Goal: Task Accomplishment & Management: Use online tool/utility

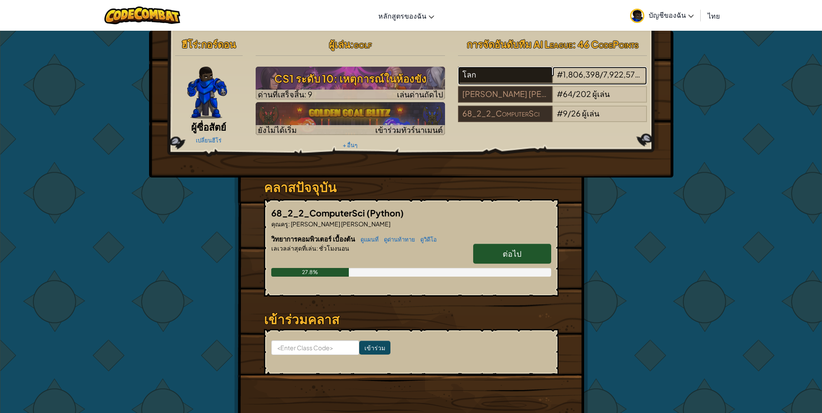
click at [530, 78] on div "โลก" at bounding box center [505, 75] width 94 height 16
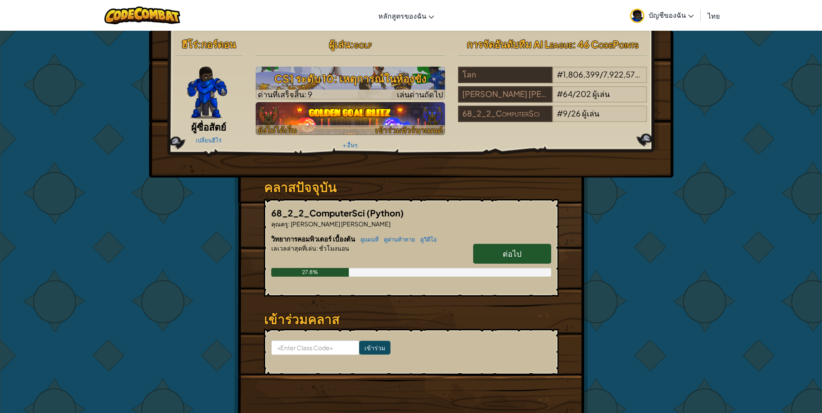
click at [305, 113] on img at bounding box center [350, 118] width 189 height 33
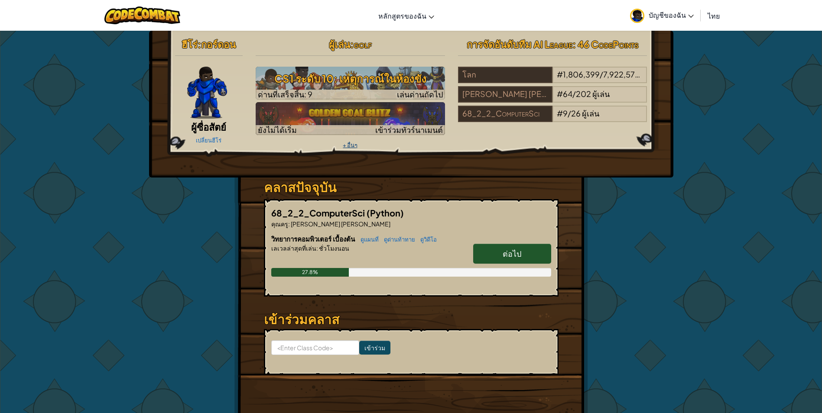
click at [354, 144] on link "+ อื่นๆ" at bounding box center [350, 145] width 15 height 7
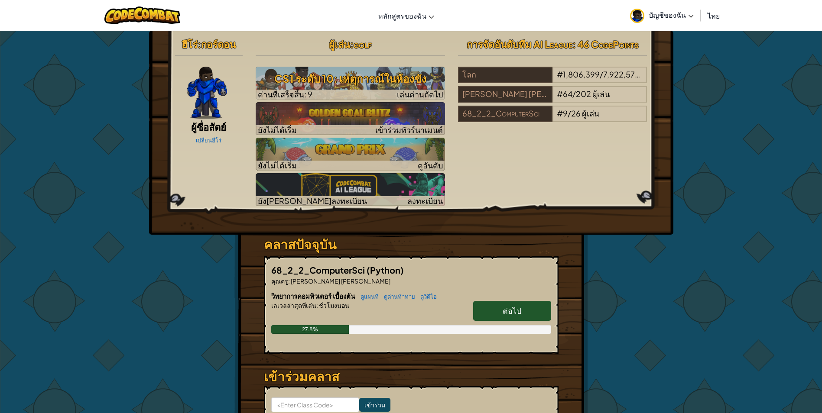
click at [620, 237] on div "ฮีโร่ : กอร์ดอน ผู้ซื่อสัตย์ เปลี่ยนฮีโร่ ผู้เล่น : golf CS1 ระดับ 10: เหตุการณ…" at bounding box center [411, 255] width 507 height 449
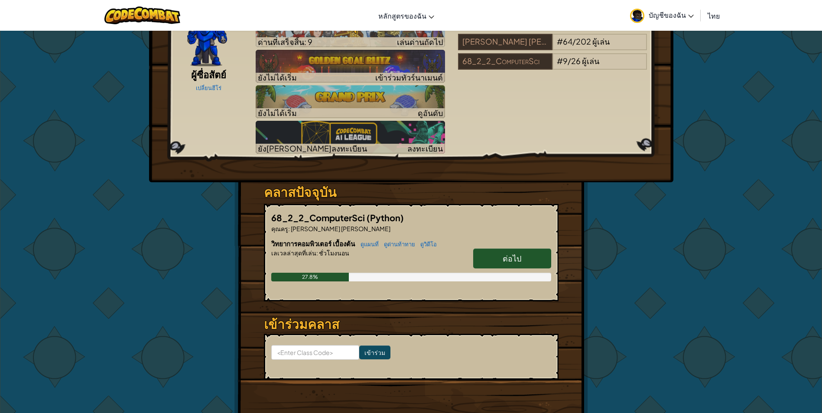
scroll to position [87, 0]
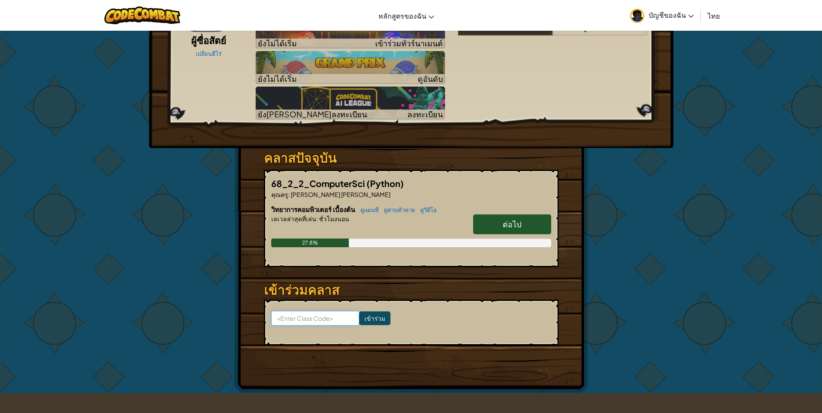
click at [325, 319] on input at bounding box center [315, 318] width 88 height 15
paste input "SickOpenSand"
type input "SickOpenSand"
click at [364, 322] on input "เข้าร่วม" at bounding box center [374, 319] width 31 height 14
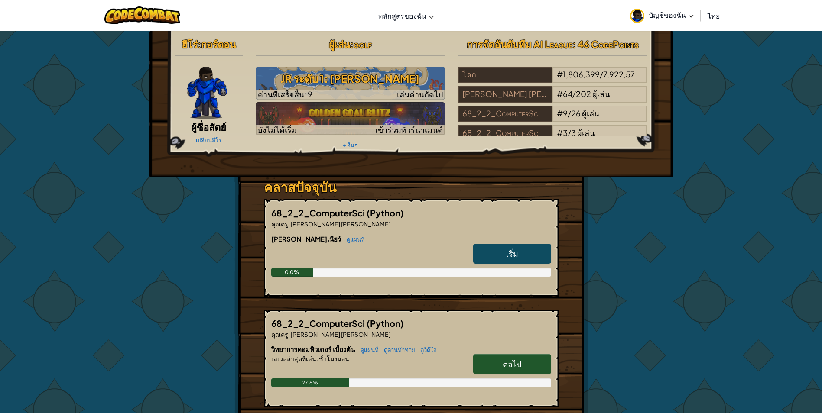
click at [360, 231] on div "68_2_2_ComputerSci (Python) คุณครู : [PERSON_NAME] [PERSON_NAME] [PERSON_NAME]เ…" at bounding box center [411, 248] width 295 height 98
click at [506, 252] on link "เริ่ม" at bounding box center [512, 254] width 78 height 20
select select "th"
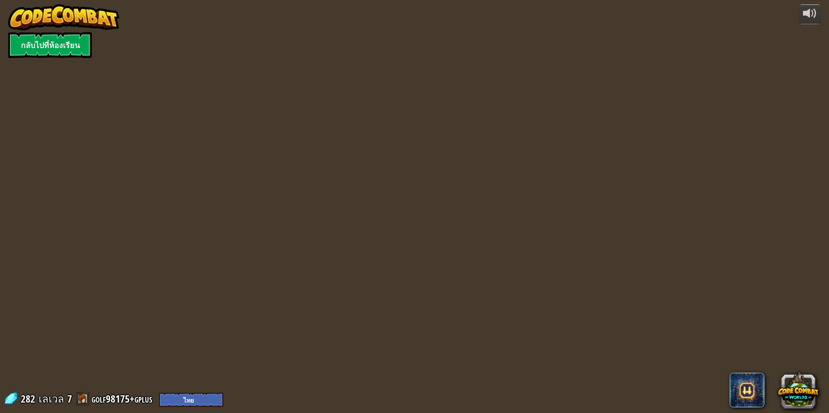
select select "th"
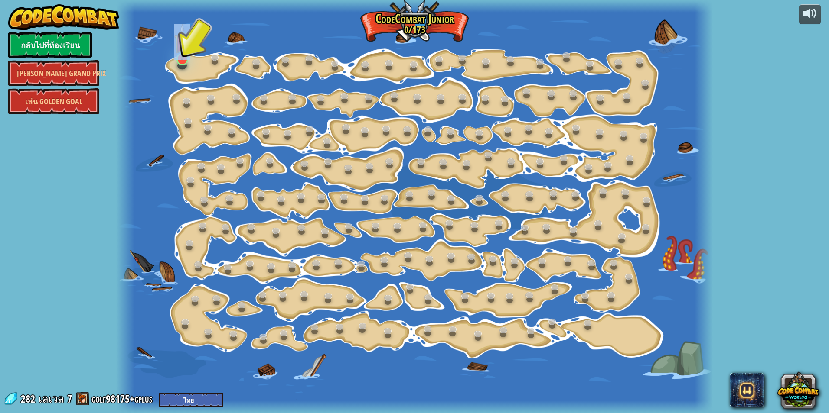
click at [180, 65] on div "15. เปลี่ยนทีละขั้น (ล็อค) เปลี่ยนค่า argument ของขั้นตอน 11. ไปอย่าง[PERSON_NA…" at bounding box center [414, 206] width 596 height 413
drag, startPoint x: 180, startPoint y: 65, endPoint x: 134, endPoint y: 53, distance: 47.4
click at [134, 53] on div at bounding box center [414, 206] width 596 height 413
click at [178, 58] on img at bounding box center [182, 42] width 16 height 36
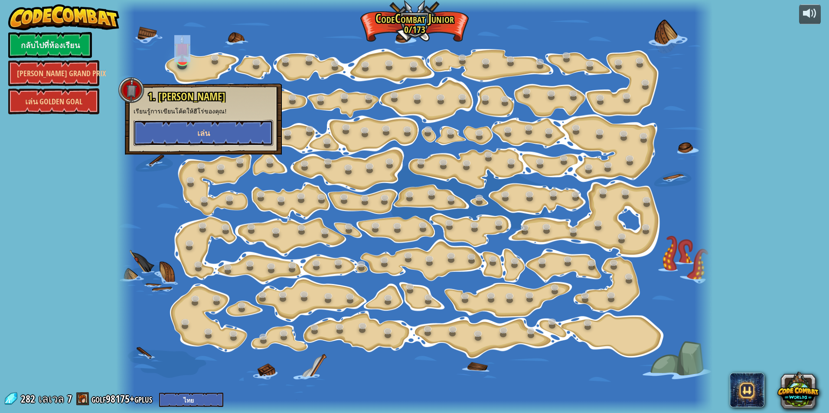
click at [179, 123] on button "เล่น" at bounding box center [203, 133] width 140 height 26
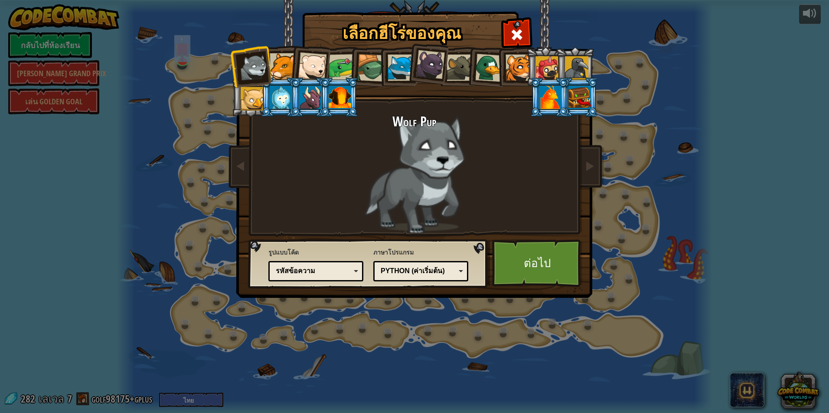
click at [280, 100] on div at bounding box center [281, 97] width 23 height 23
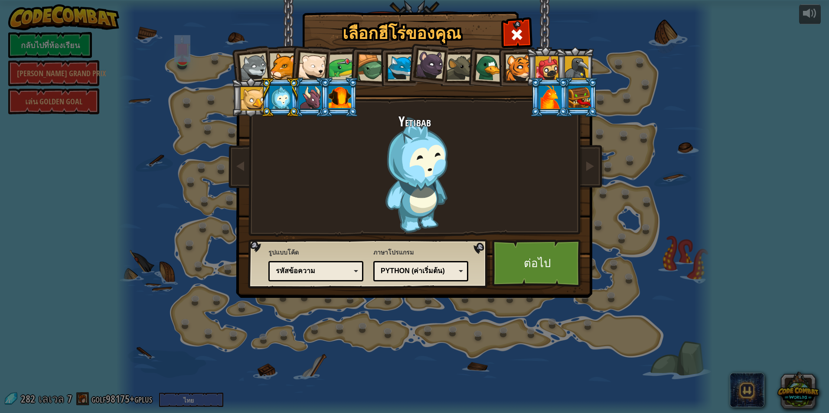
click at [344, 94] on div at bounding box center [339, 97] width 23 height 23
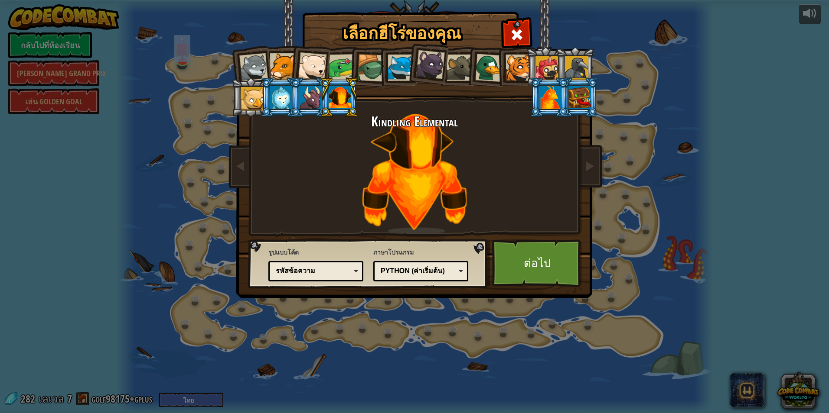
click at [546, 93] on div at bounding box center [550, 97] width 23 height 23
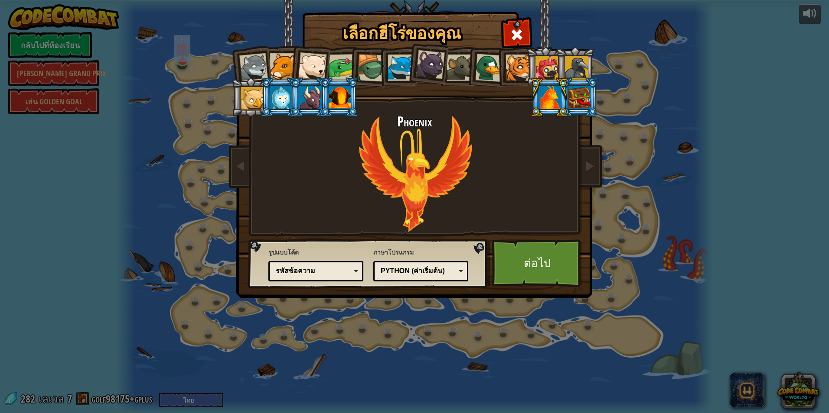
click at [585, 98] on div at bounding box center [579, 97] width 23 height 23
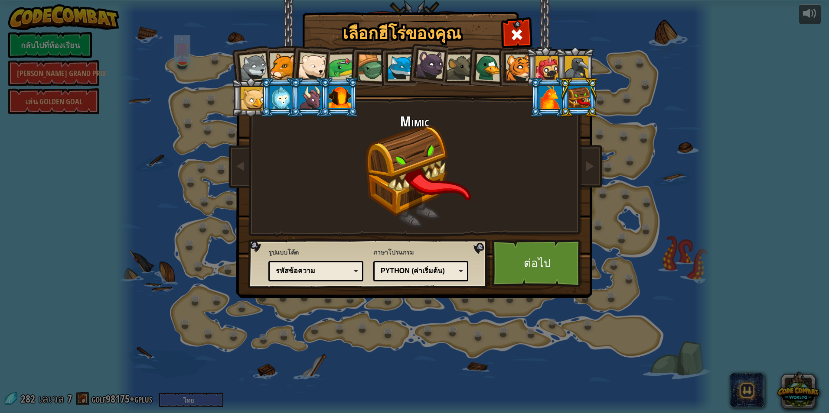
click at [310, 98] on div at bounding box center [310, 97] width 23 height 23
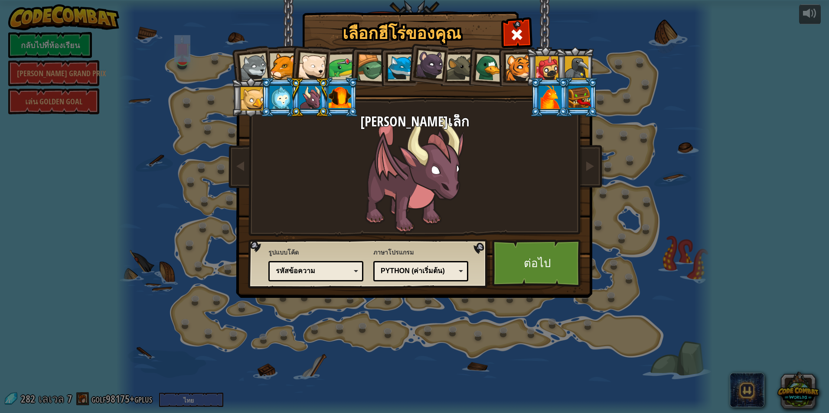
click at [367, 72] on div at bounding box center [371, 68] width 28 height 28
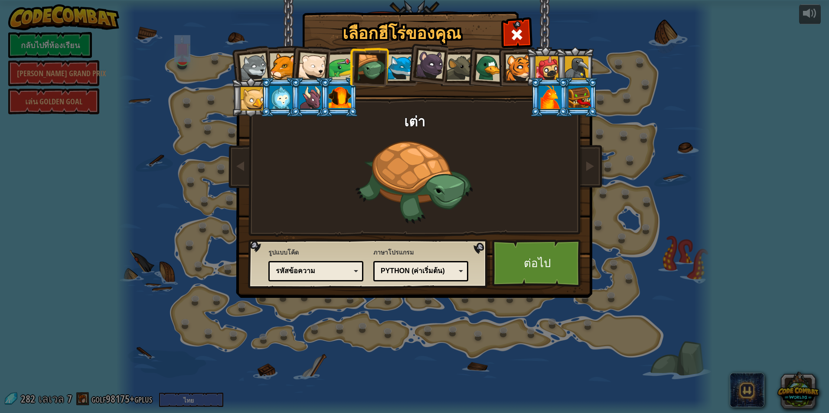
click at [400, 62] on div at bounding box center [400, 68] width 26 height 26
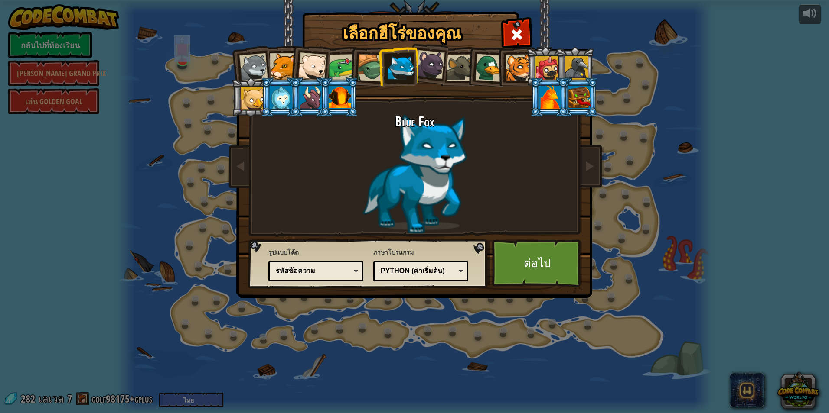
click at [254, 104] on div at bounding box center [252, 98] width 23 height 23
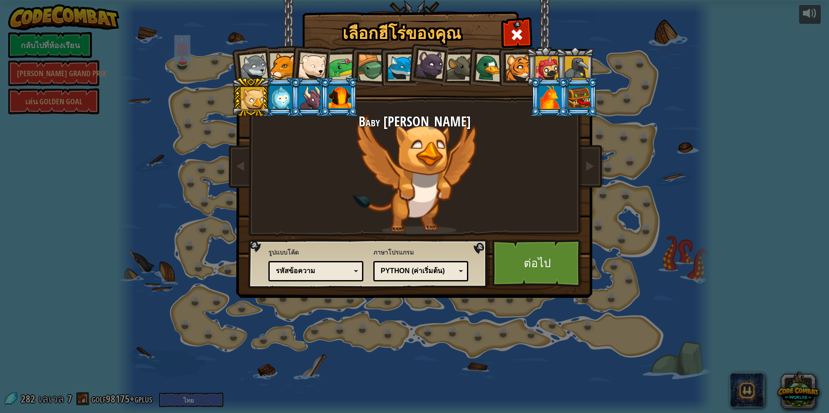
click at [257, 62] on div at bounding box center [253, 67] width 29 height 29
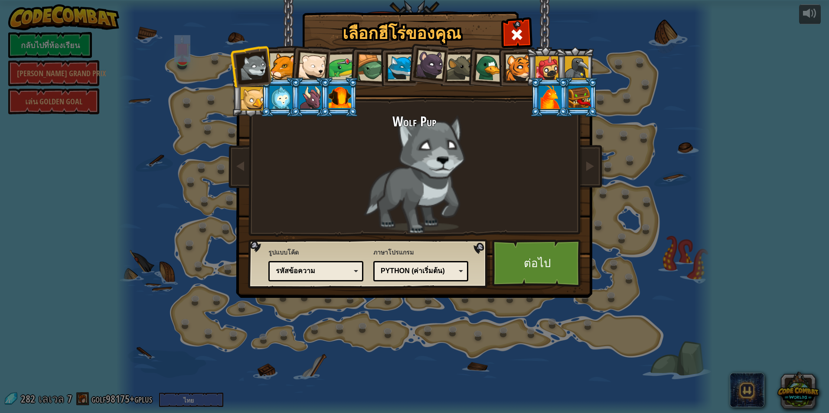
click at [313, 92] on div at bounding box center [310, 97] width 23 height 23
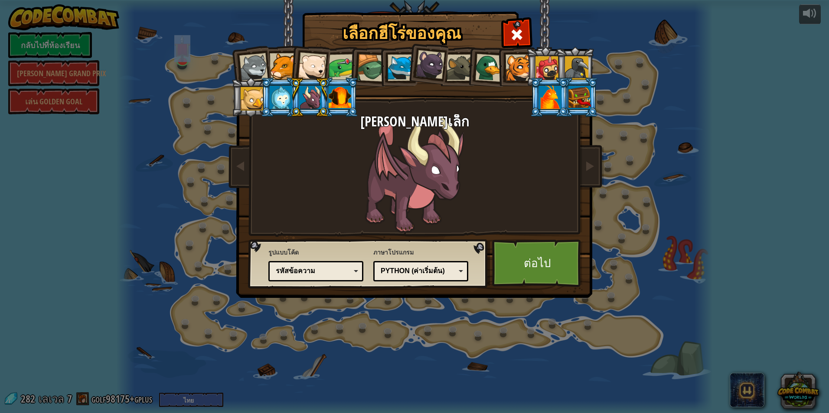
click at [273, 93] on div at bounding box center [281, 97] width 23 height 23
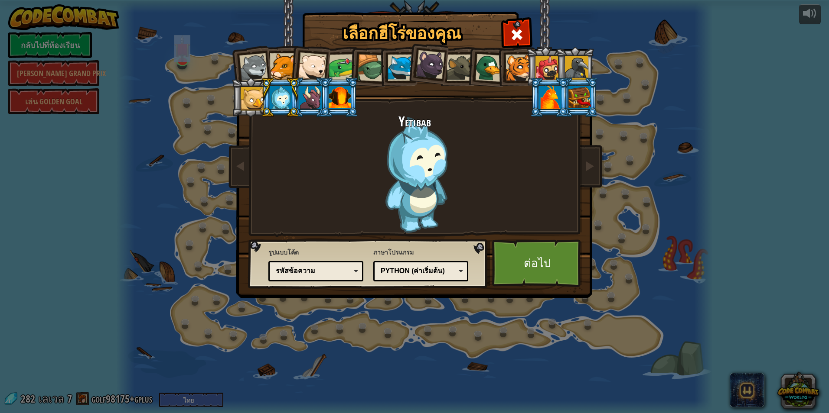
click at [543, 89] on div at bounding box center [550, 97] width 23 height 23
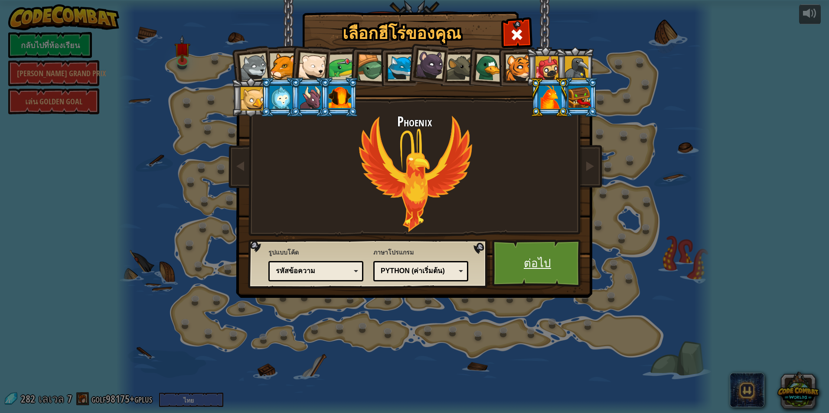
click at [552, 268] on link "ต่อไป" at bounding box center [537, 264] width 91 height 48
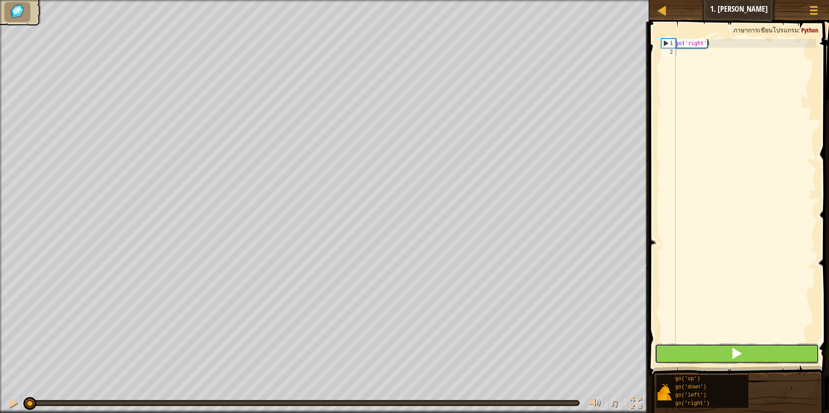
click at [680, 358] on button at bounding box center [736, 354] width 165 height 20
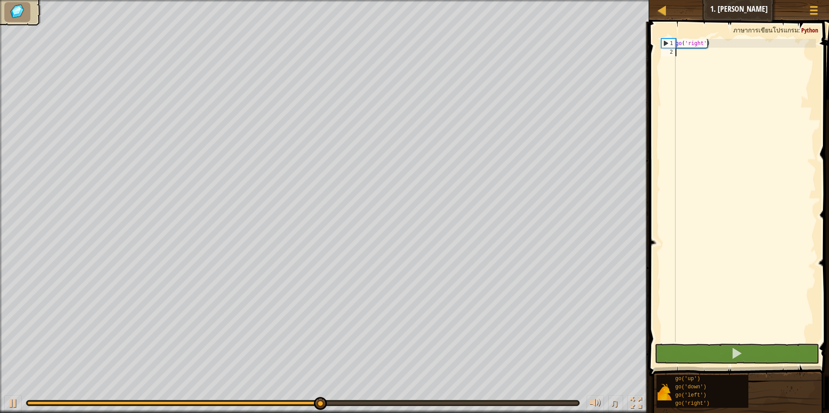
type textarea "้"
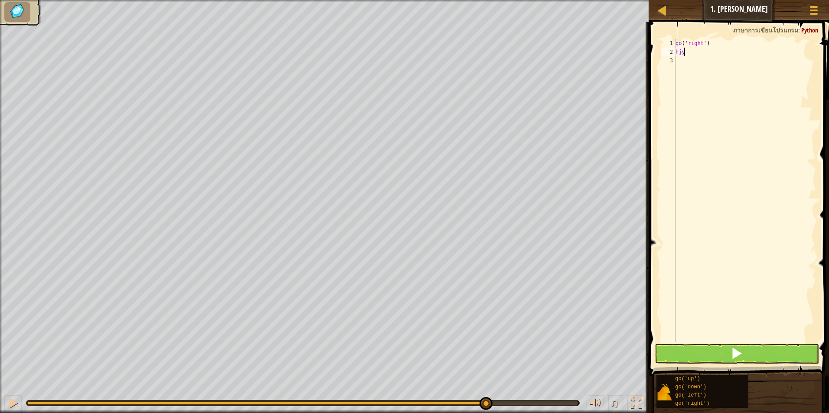
scroll to position [4, 0]
type textarea "h"
type textarea "go('right')"
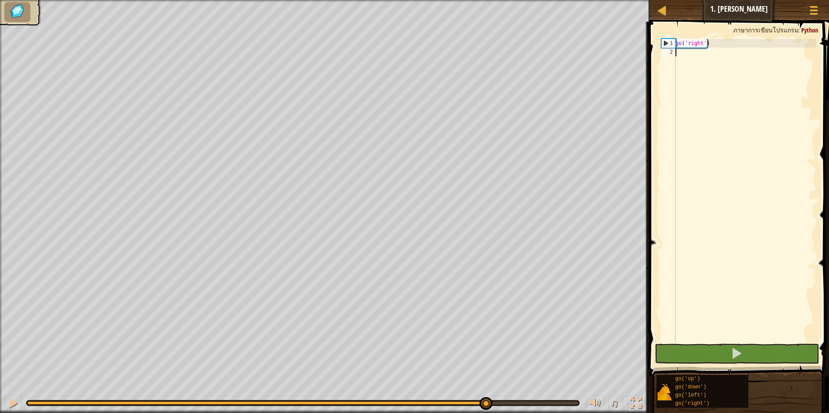
click at [684, 54] on div "go ( 'right' )" at bounding box center [744, 199] width 142 height 321
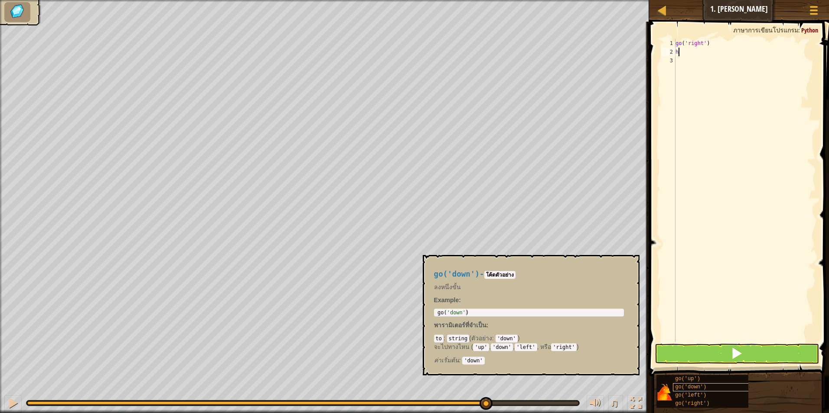
type textarea "h"
click at [682, 384] on span "go('down')" at bounding box center [690, 387] width 31 height 6
click at [626, 265] on button "×" at bounding box center [629, 265] width 7 height 12
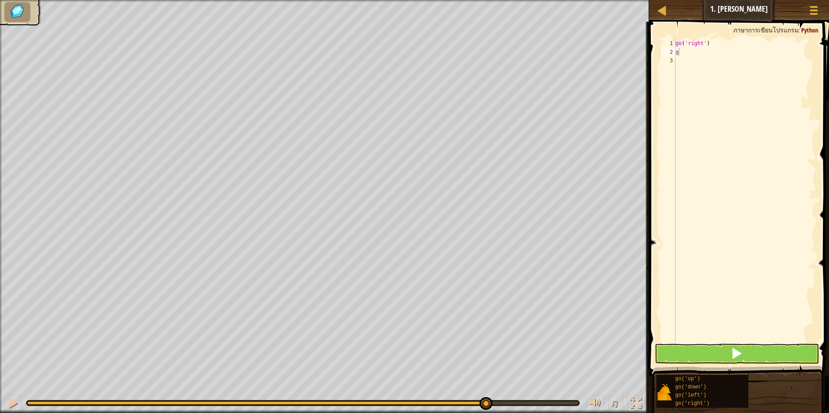
click at [702, 54] on div "go ( 'right' ) g" at bounding box center [744, 199] width 142 height 321
click at [690, 51] on div "go ( 'right' ) go (" at bounding box center [744, 199] width 142 height 321
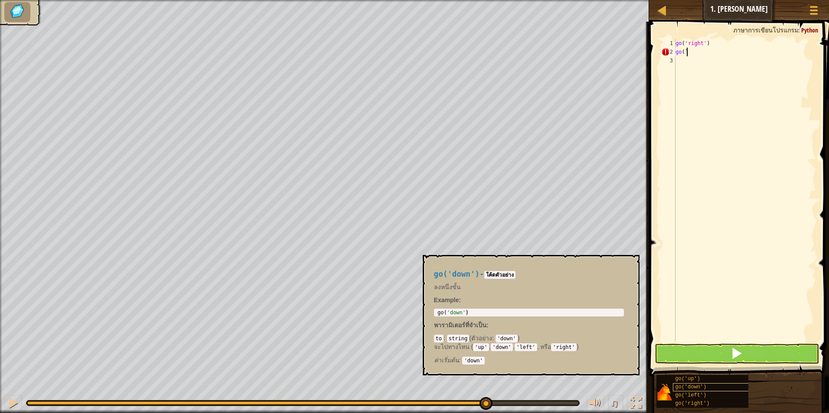
scroll to position [4, 0]
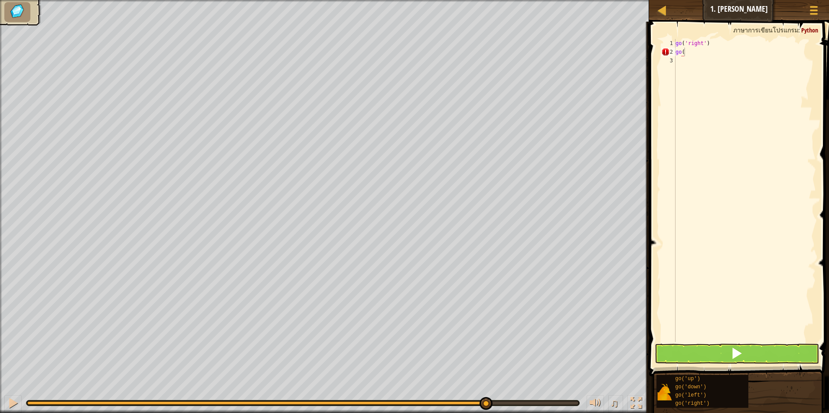
drag, startPoint x: 683, startPoint y: 39, endPoint x: 688, endPoint y: 48, distance: 10.5
click at [688, 48] on div "go( 1 2 3 go ( 'right' ) go ( ההההההההההההההההההההההההההההההההההההההההההההההההה…" at bounding box center [737, 216] width 182 height 381
click at [683, 43] on div "go ( 'right' ) go (" at bounding box center [744, 199] width 142 height 321
click at [685, 56] on div "go ( 'right' ) go (" at bounding box center [744, 199] width 142 height 321
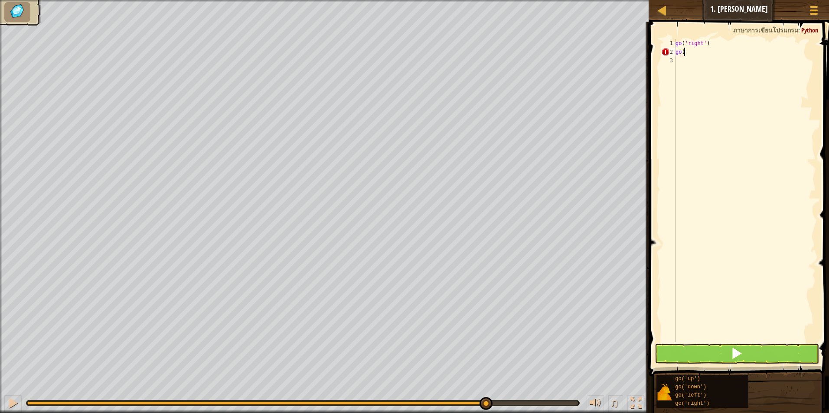
paste textarea "'"
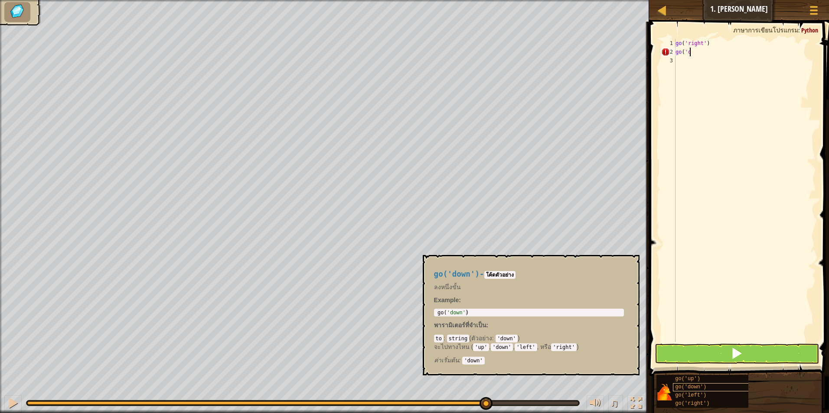
scroll to position [4, 1]
type textarea "go('down"
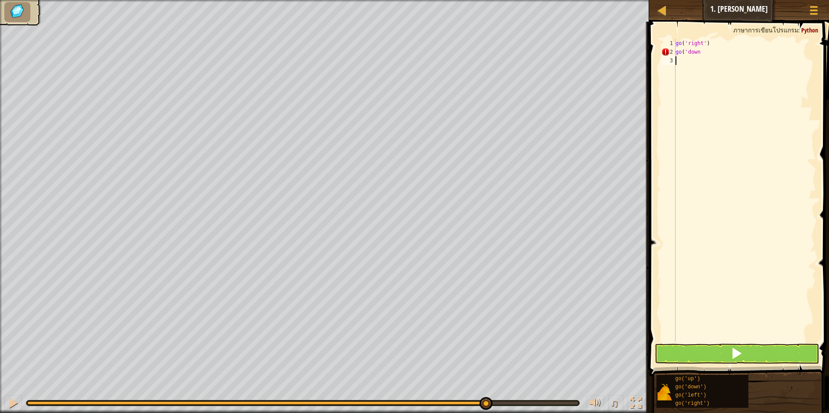
scroll to position [4, 0]
drag, startPoint x: 737, startPoint y: 305, endPoint x: 708, endPoint y: 54, distance: 252.6
click at [708, 54] on div "go ( 'right' ) go ( 'down" at bounding box center [744, 199] width 142 height 321
type textarea "go('down"
drag, startPoint x: 697, startPoint y: 62, endPoint x: 714, endPoint y: 49, distance: 21.1
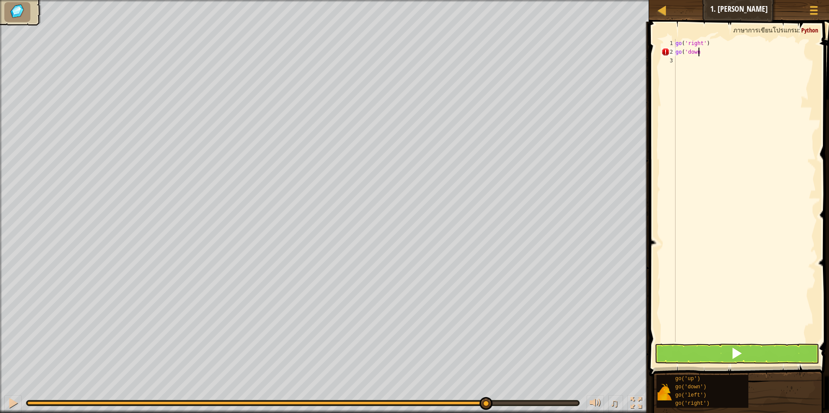
click at [714, 49] on div "go ( 'right' ) go ( 'down" at bounding box center [744, 199] width 142 height 321
paste textarea "'"
type textarea "go('down')"
drag, startPoint x: 686, startPoint y: 351, endPoint x: 683, endPoint y: 345, distance: 6.6
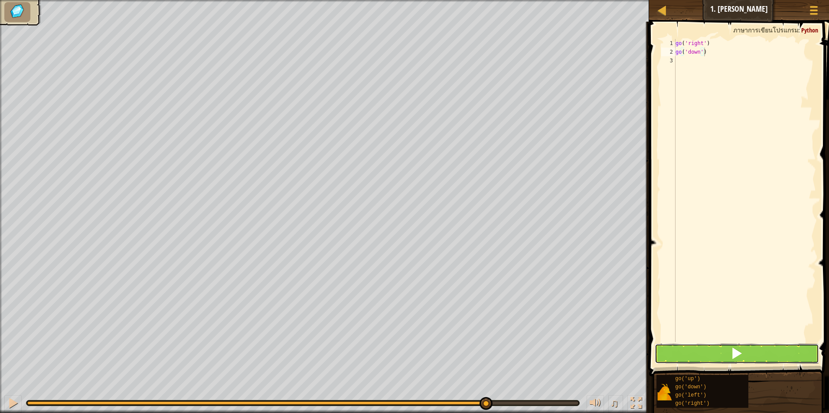
click at [686, 351] on button at bounding box center [736, 354] width 165 height 20
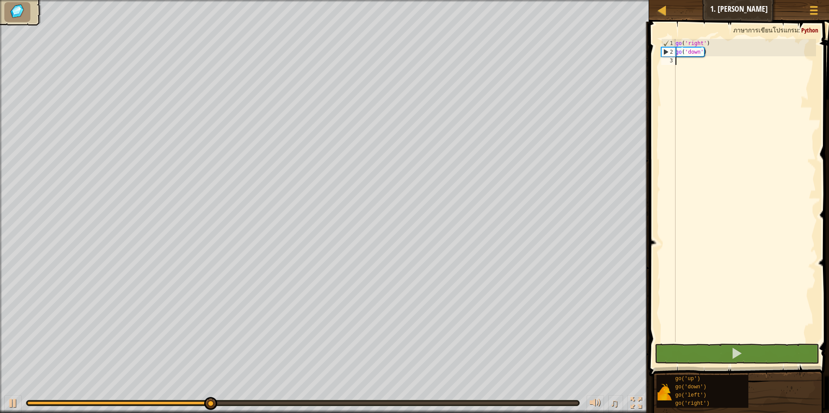
click at [680, 65] on div "go ( 'right' ) go ( 'down' )" at bounding box center [744, 199] width 142 height 321
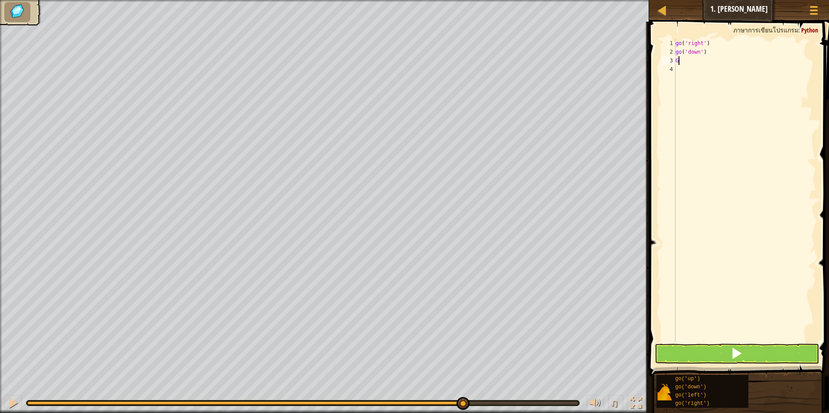
type textarea "G"
paste textarea "'"
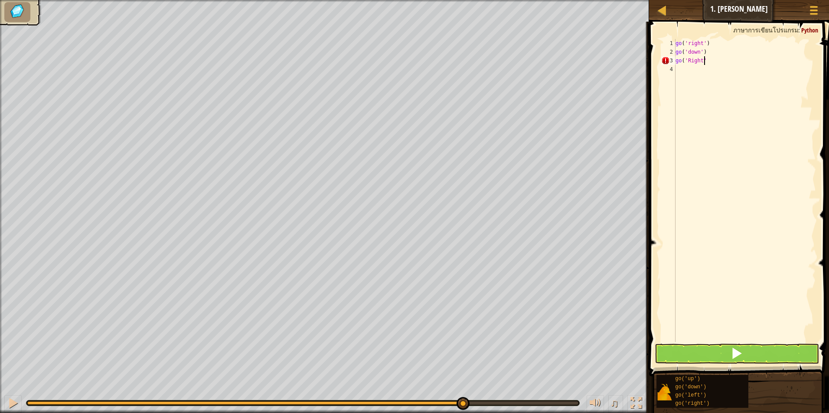
scroll to position [4, 2]
click at [679, 360] on button at bounding box center [736, 354] width 165 height 20
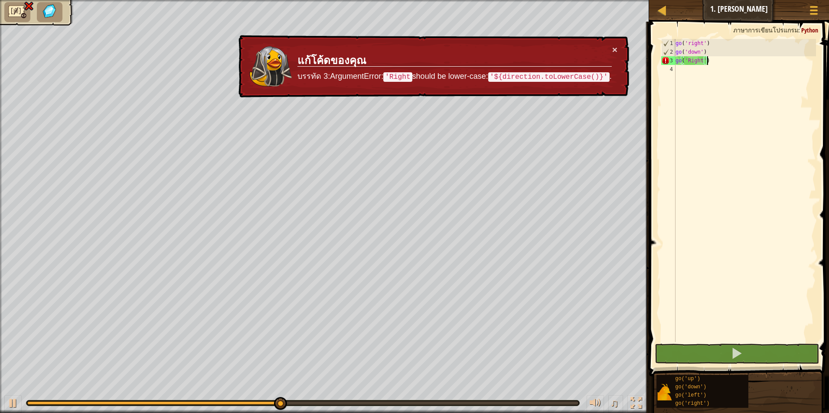
click at [718, 64] on div "go ( 'right' ) go ( 'down' ) go ( 'Right' )" at bounding box center [744, 199] width 142 height 321
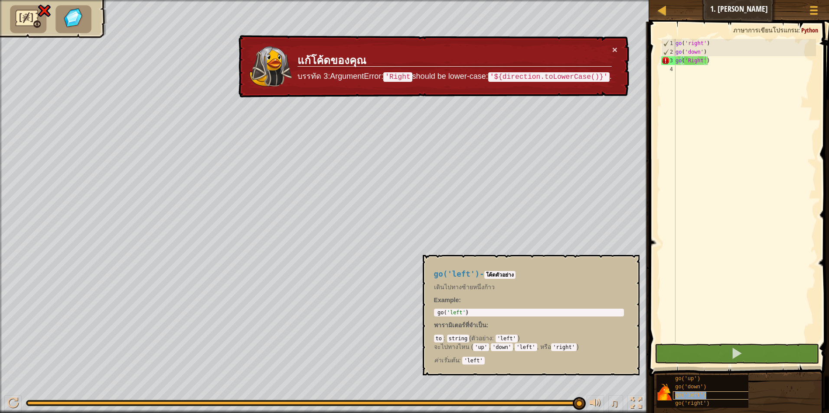
click at [676, 394] on span "go('left')" at bounding box center [690, 396] width 31 height 6
copy span "go('left')"
click at [723, 60] on div "go ( 'right' ) go ( 'down' ) go ( 'Right' )" at bounding box center [744, 199] width 142 height 321
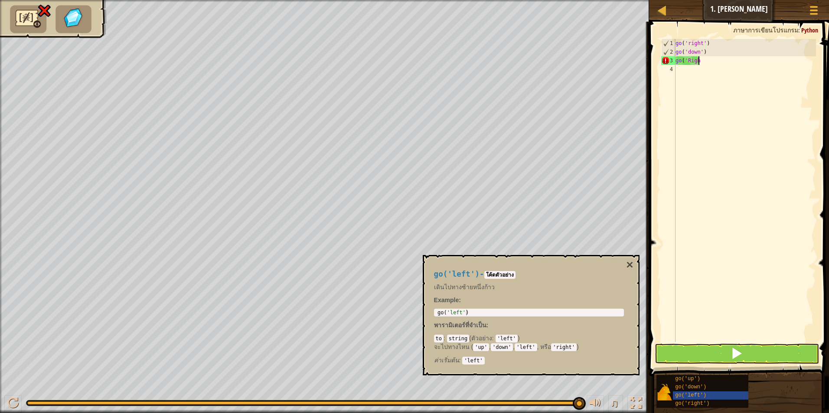
scroll to position [4, 0]
type textarea "g"
drag, startPoint x: 719, startPoint y: 67, endPoint x: 700, endPoint y: 62, distance: 19.8
paste textarea "go('left')"
click at [688, 363] on button at bounding box center [736, 354] width 165 height 20
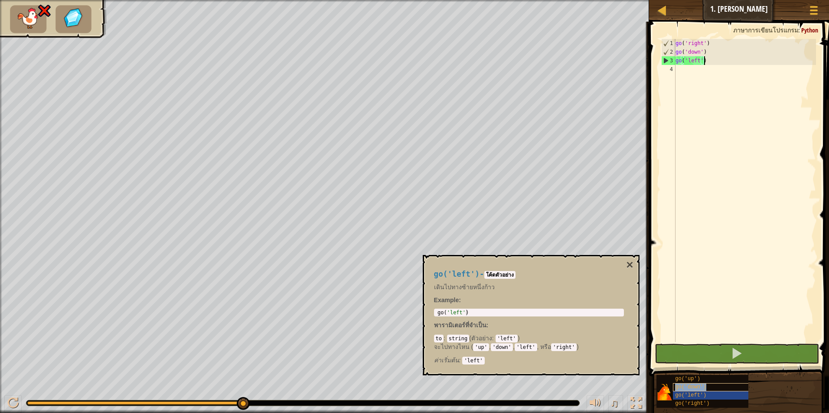
click at [688, 387] on span "go('down')" at bounding box center [690, 387] width 31 height 6
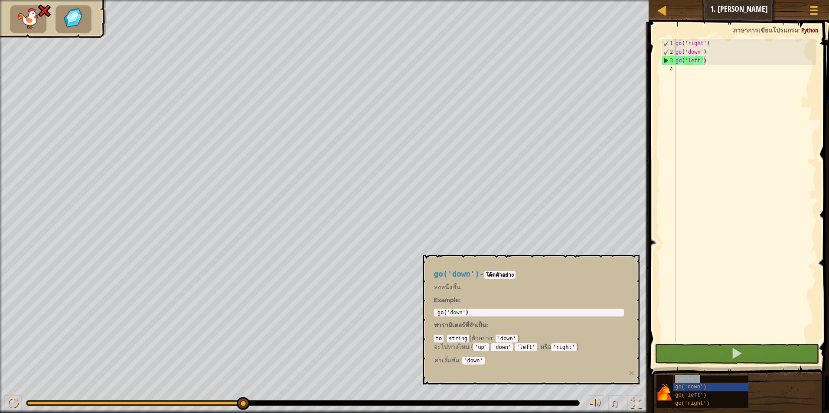
click at [691, 377] on span "go('up')" at bounding box center [687, 379] width 25 height 6
click at [680, 404] on span "go('right')" at bounding box center [692, 404] width 34 height 6
drag, startPoint x: 708, startPoint y: 403, endPoint x: 687, endPoint y: 408, distance: 21.2
copy span "go('right')"
click at [743, 62] on div "go ( 'right' ) go ( 'down' ) go ( 'left' )" at bounding box center [744, 199] width 142 height 321
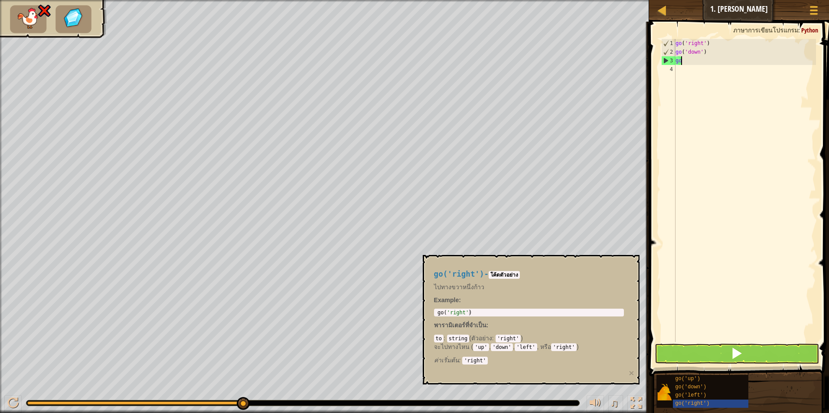
type textarea "g"
paste textarea "go('right')"
type textarea "go('right')"
click at [681, 353] on button at bounding box center [736, 354] width 165 height 20
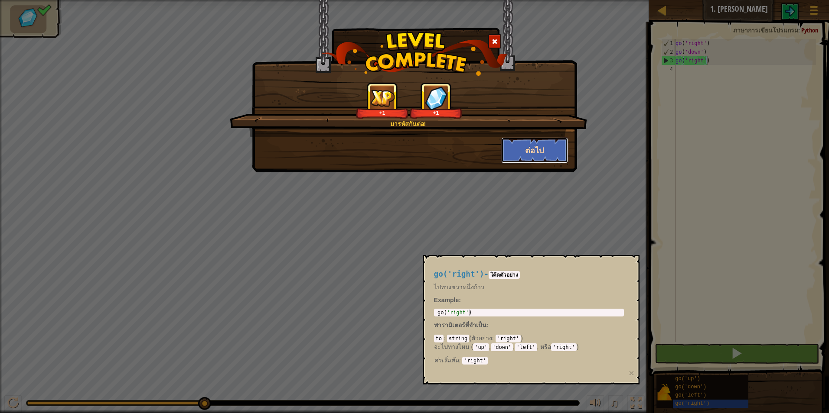
click at [547, 147] on button "ต่อไป" at bounding box center [534, 150] width 67 height 26
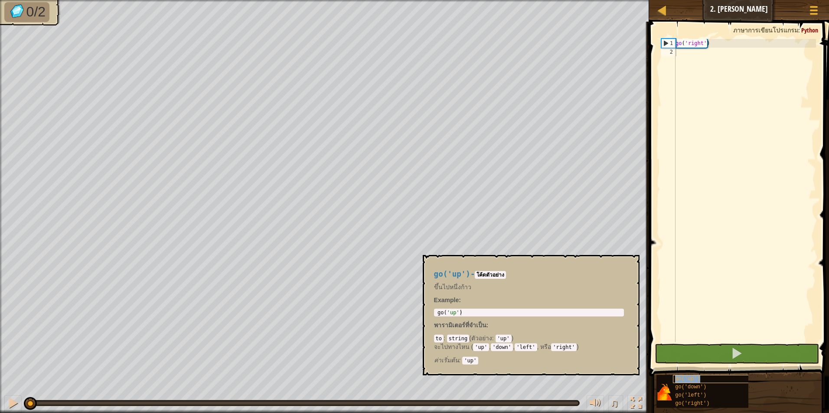
copy span "go('up')"
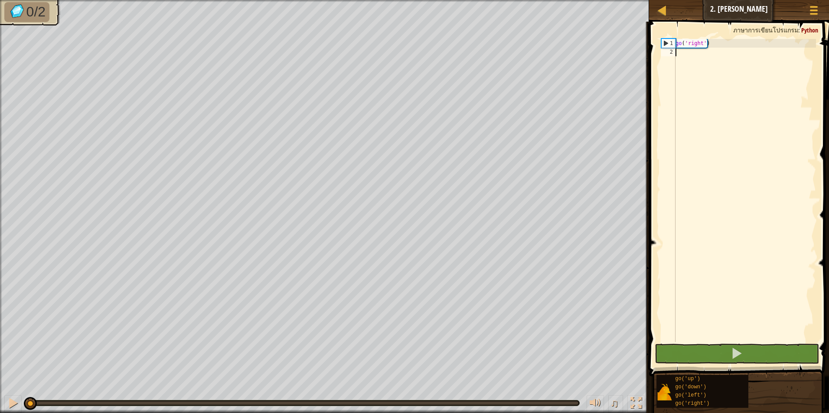
click at [714, 58] on div "go ( 'right' )" at bounding box center [744, 199] width 142 height 321
paste textarea "go('up')"
type textarea "go('up')"
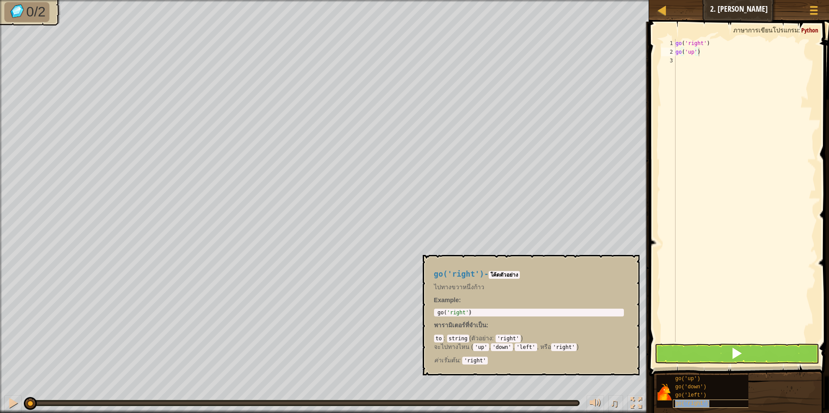
copy span "go('right')"
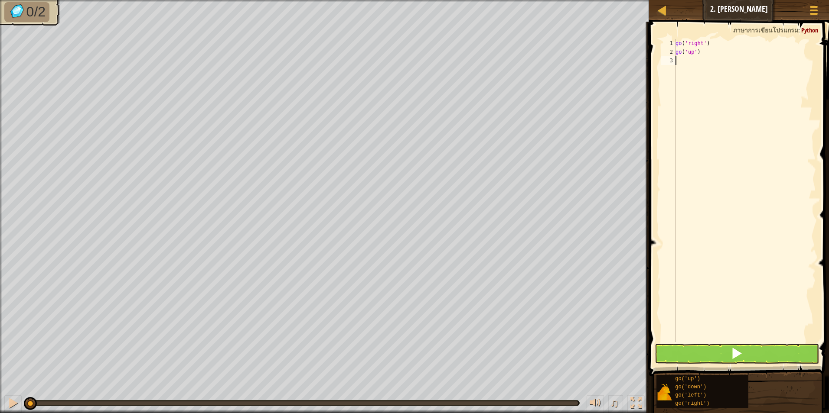
click at [706, 65] on div "go ( 'right' ) go ( 'up' )" at bounding box center [744, 199] width 142 height 321
paste textarea "go('right')"
type textarea "go('right')"
click at [708, 81] on div "go ( 'right' ) go ( 'up' ) go ( 'right' )" at bounding box center [744, 199] width 142 height 321
paste textarea "go('right')"
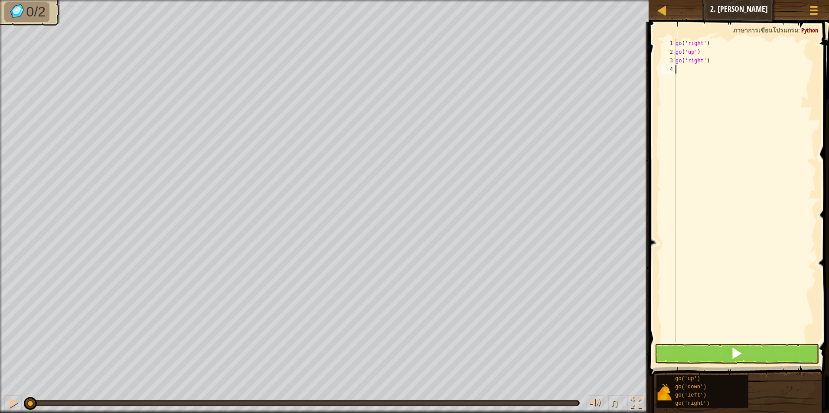
type textarea "go('right')"
click at [684, 81] on div "go ( 'right' ) go ( 'up' ) go ( 'right' ) go ( 'right' )" at bounding box center [744, 199] width 142 height 321
click at [663, 351] on button at bounding box center [736, 354] width 165 height 20
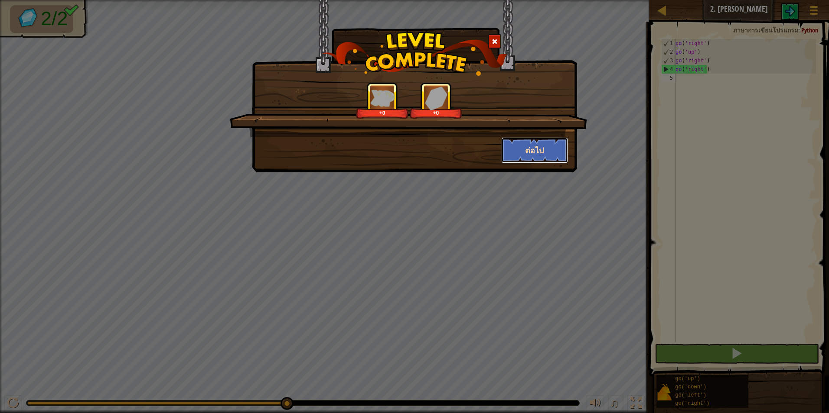
click at [534, 146] on button "ต่อไป" at bounding box center [534, 150] width 67 height 26
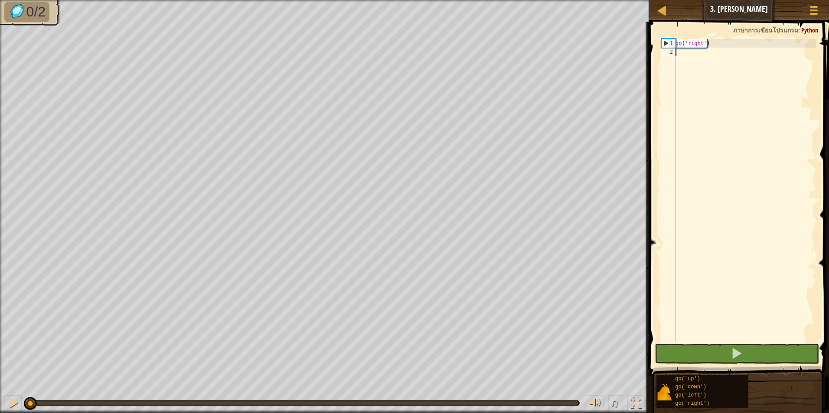
click at [704, 62] on div "go ( 'right' )" at bounding box center [744, 199] width 142 height 321
type textarea "go('right')"
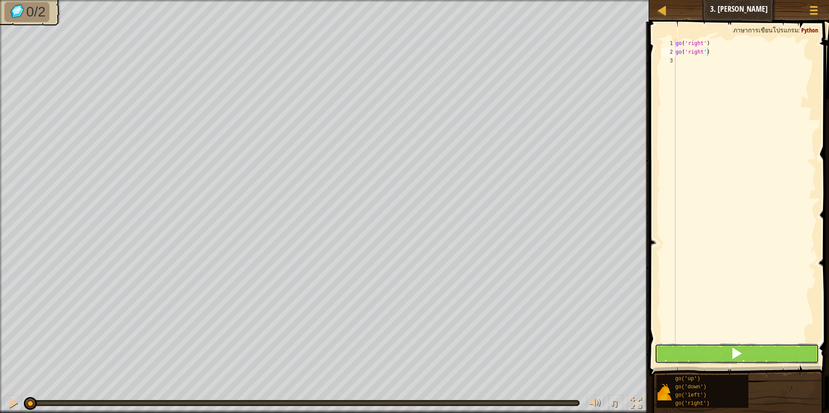
click at [707, 356] on button at bounding box center [736, 354] width 165 height 20
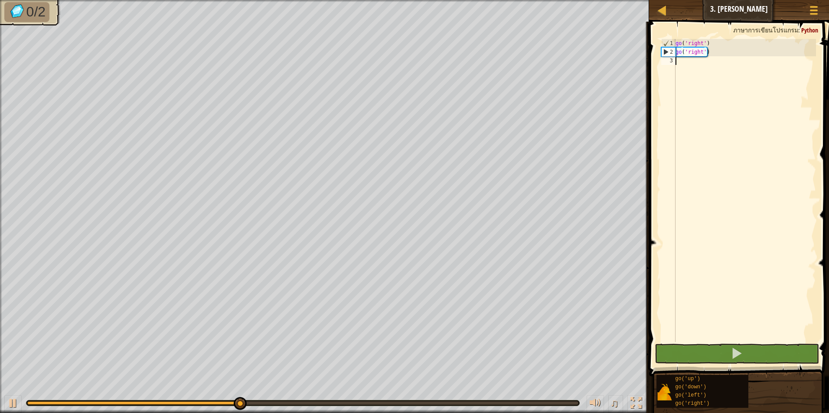
click at [696, 64] on div "go ( 'right' ) go ( 'right' )" at bounding box center [744, 199] width 142 height 321
paste textarea "go('right')"
type textarea "go('right')"
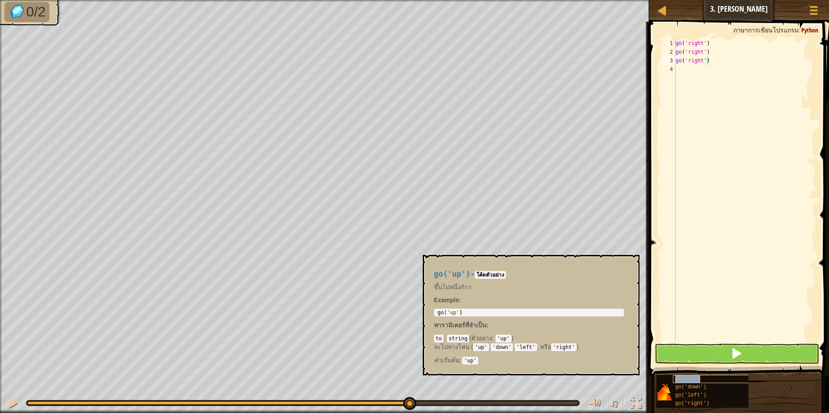
click at [685, 379] on span "go('up')" at bounding box center [687, 379] width 25 height 6
copy span "go('up')"
drag, startPoint x: 700, startPoint y: 80, endPoint x: 697, endPoint y: 73, distance: 7.4
click at [700, 80] on div "go ( 'right' ) go ( 'right' ) go ( 'right' )" at bounding box center [744, 199] width 142 height 321
paste textarea "go('up')"
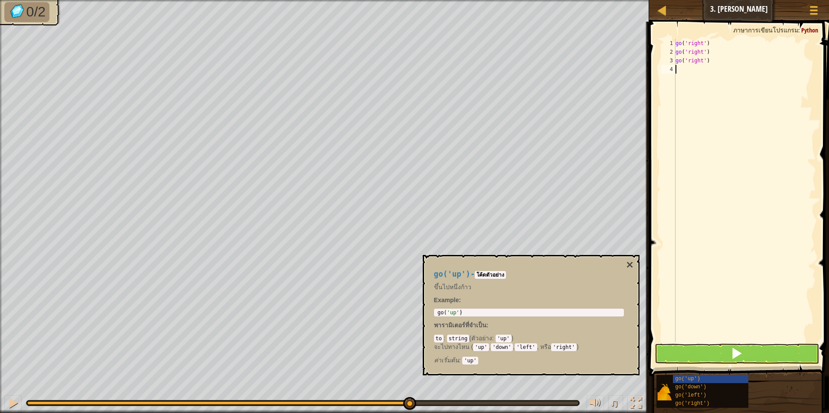
type textarea "go('up')"
copy span "go('down')"
click at [697, 85] on div "go ( 'right' ) go ( 'right' ) go ( 'right' ) go ( 'up' )" at bounding box center [744, 199] width 142 height 321
paste textarea "go('down')"
type textarea "go('down')"
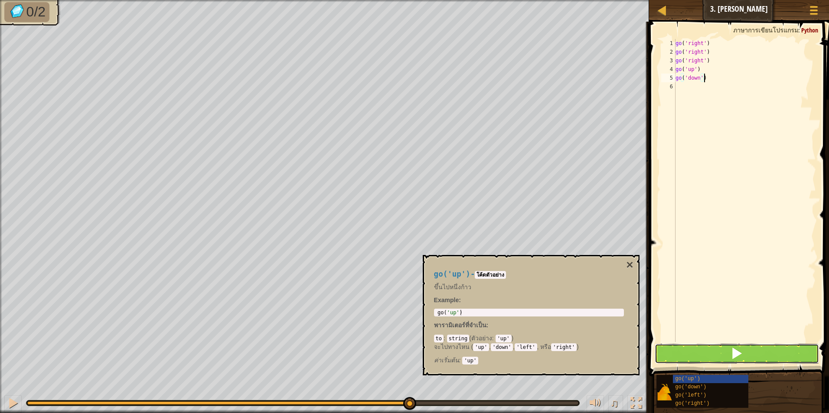
click at [727, 357] on button at bounding box center [736, 354] width 165 height 20
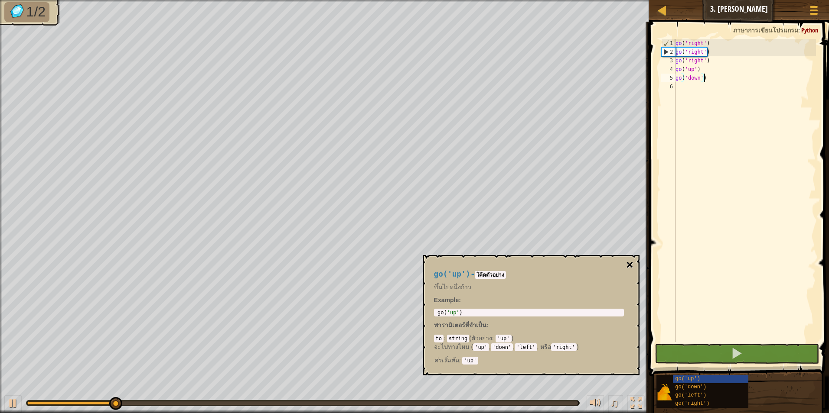
click at [630, 263] on button "×" at bounding box center [629, 265] width 7 height 12
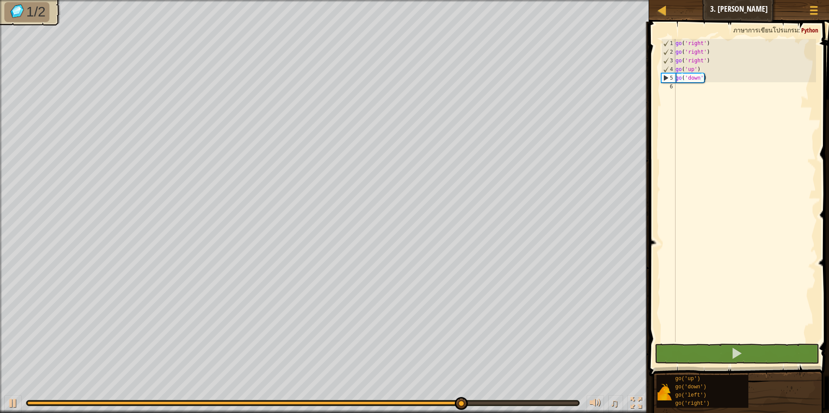
click at [696, 89] on div "go ( 'right' ) go ( 'right' ) go ( 'right' ) go ( 'up' ) go ( 'down' )" at bounding box center [744, 199] width 142 height 321
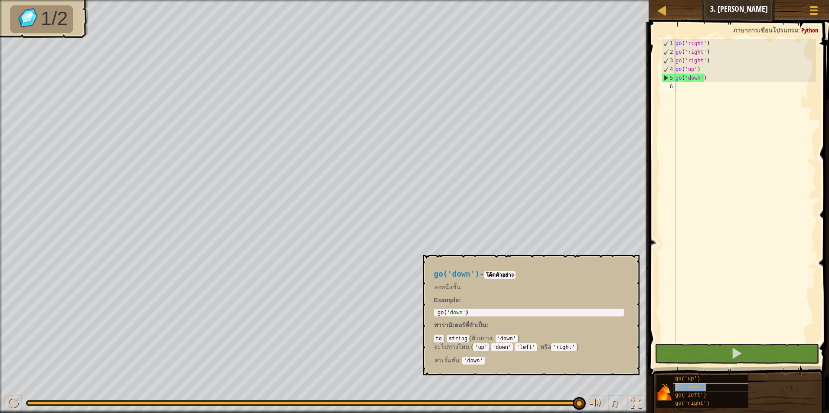
copy span "go('down')"
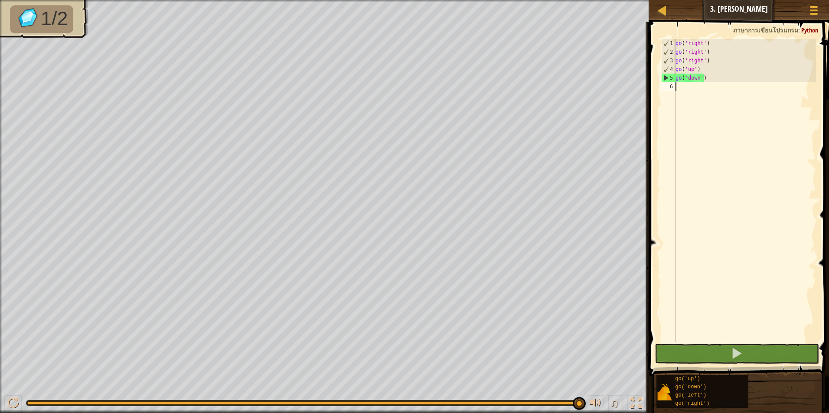
click at [694, 88] on div "go ( 'right' ) go ( 'right' ) go ( 'right' ) go ( 'up' ) go ( 'down' )" at bounding box center [744, 199] width 142 height 321
paste textarea "go('down')"
type textarea "go('down')"
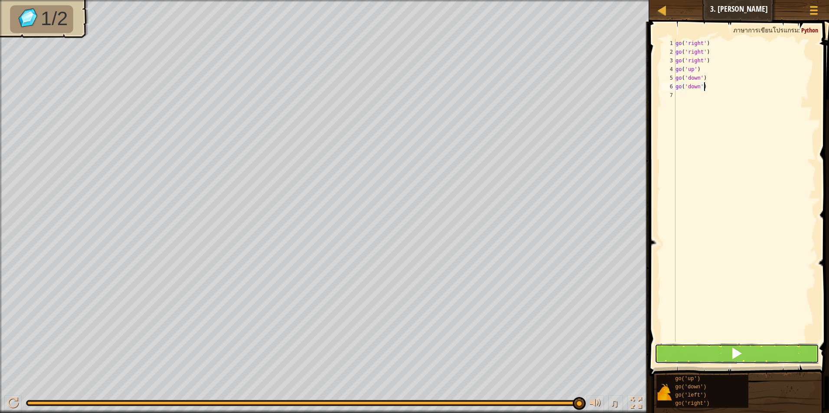
click at [711, 348] on button at bounding box center [736, 354] width 165 height 20
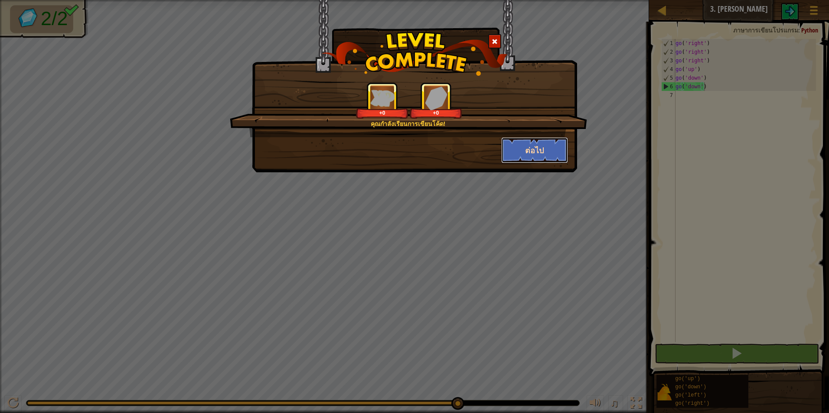
click at [511, 146] on button "ต่อไป" at bounding box center [534, 150] width 67 height 26
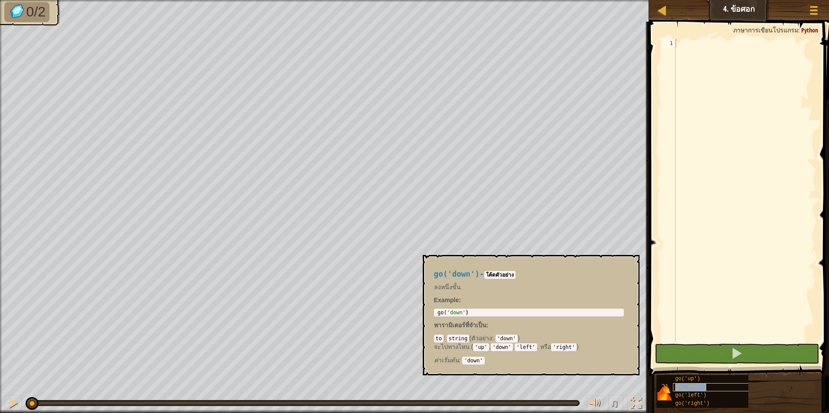
copy span "go('down')"
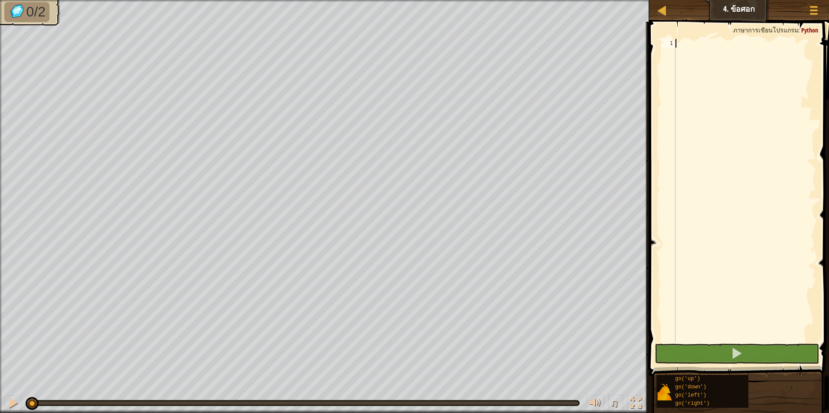
click at [707, 43] on div at bounding box center [744, 199] width 142 height 321
paste textarea "go('down')"
type textarea "go('down')"
click at [710, 57] on div "go ( 'down' )" at bounding box center [744, 199] width 142 height 321
paste textarea "go('down')"
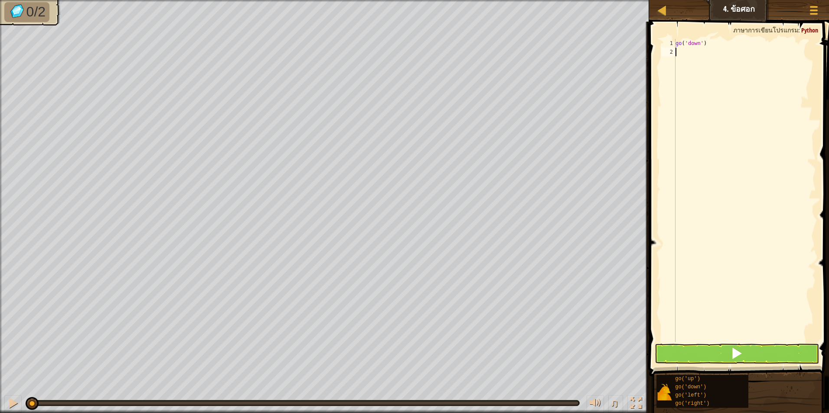
type textarea "go('down')"
click at [707, 65] on div "go ( 'down' ) go ( 'down' )" at bounding box center [744, 199] width 142 height 321
paste textarea "go('down')"
type textarea "go('down')"
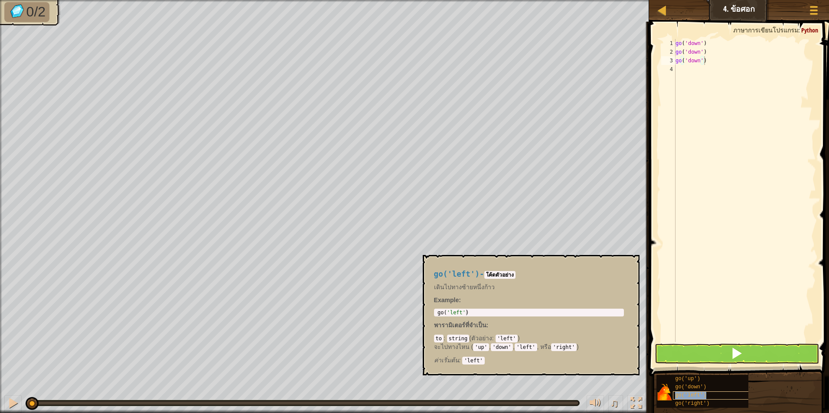
copy span "go('left')"
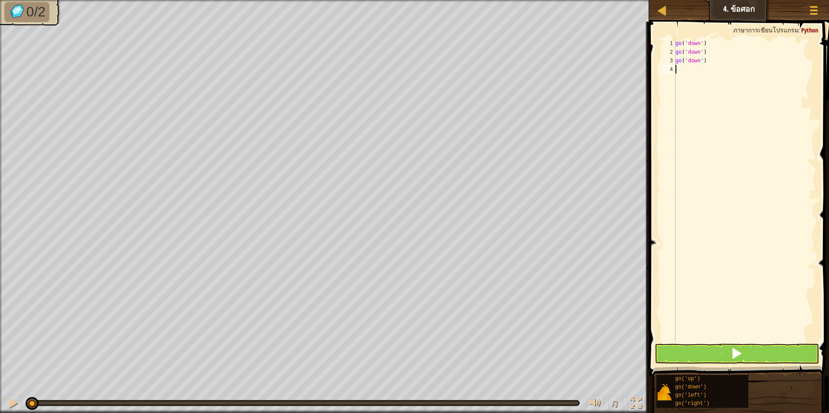
click at [696, 72] on div "go ( 'down' ) go ( 'down' ) go ( 'down' )" at bounding box center [744, 199] width 142 height 321
click at [696, 73] on div "go ( 'down' ) go ( 'down' ) go ( 'down' )" at bounding box center [744, 199] width 142 height 321
paste textarea "go('left')"
click at [670, 347] on button at bounding box center [736, 354] width 165 height 20
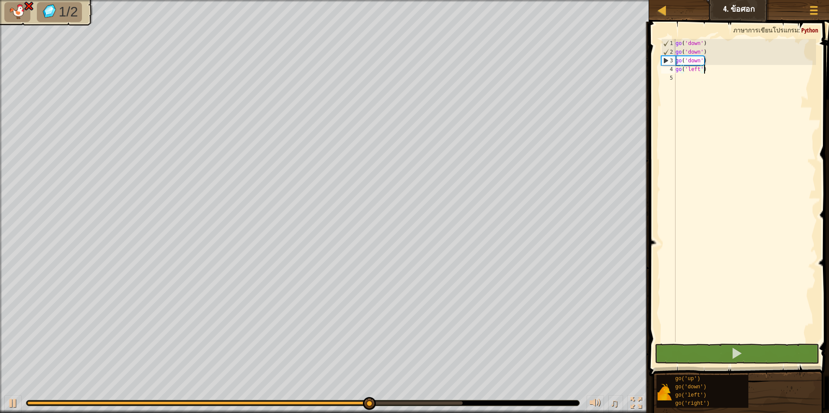
click at [725, 64] on div "go ( 'down' ) go ( 'down' ) go ( 'down' ) go ( 'left' )" at bounding box center [744, 199] width 142 height 321
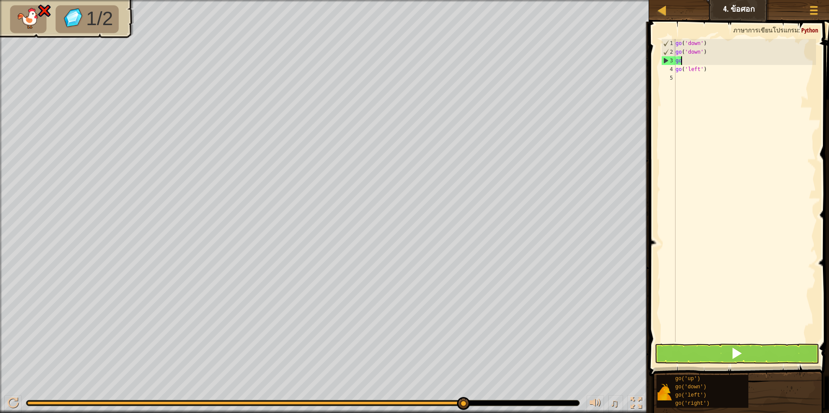
type textarea "g"
click at [680, 350] on button at bounding box center [736, 354] width 165 height 20
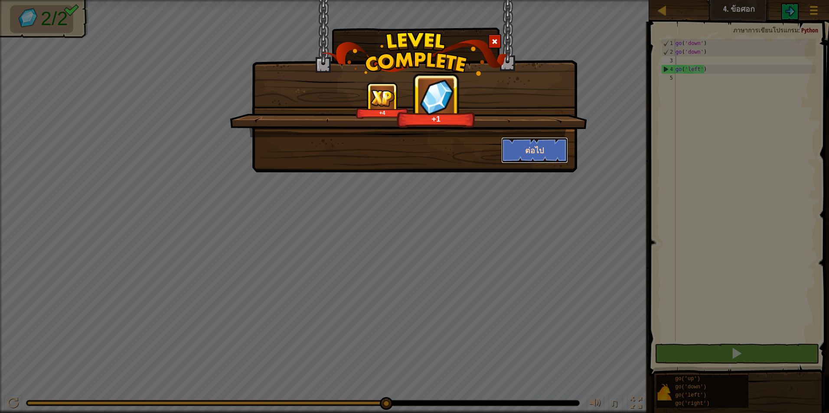
click at [522, 156] on button "ต่อไป" at bounding box center [534, 150] width 67 height 26
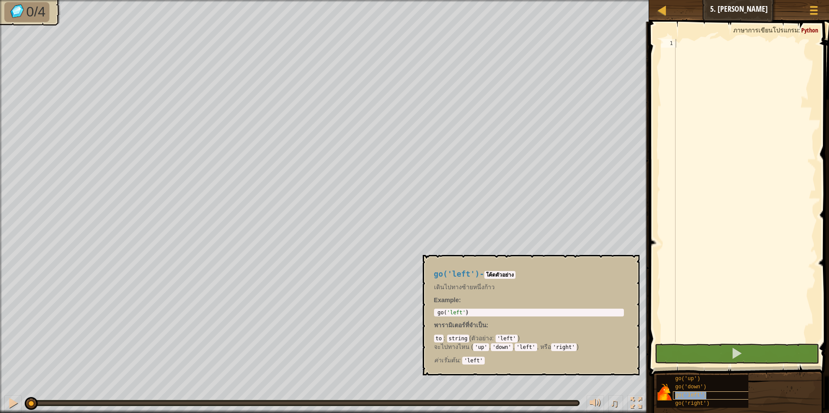
click at [707, 394] on div "go('left')" at bounding box center [714, 396] width 83 height 8
copy span "go('left')"
paste textarea "go('left')"
type textarea "go('left')"
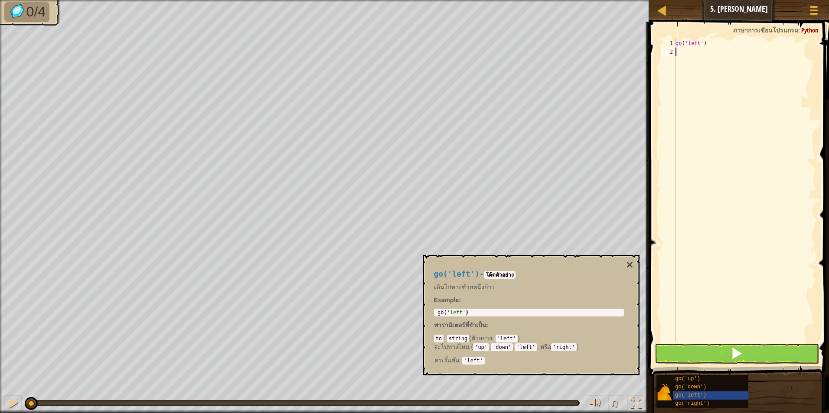
drag, startPoint x: 706, startPoint y: 68, endPoint x: 699, endPoint y: 61, distance: 10.4
click at [705, 68] on div "go ( 'left' )" at bounding box center [744, 199] width 142 height 321
paste textarea "go('left')"
type textarea "go('left')"
click at [690, 68] on div "go ( 'left' ) go ( 'left' )" at bounding box center [744, 199] width 142 height 321
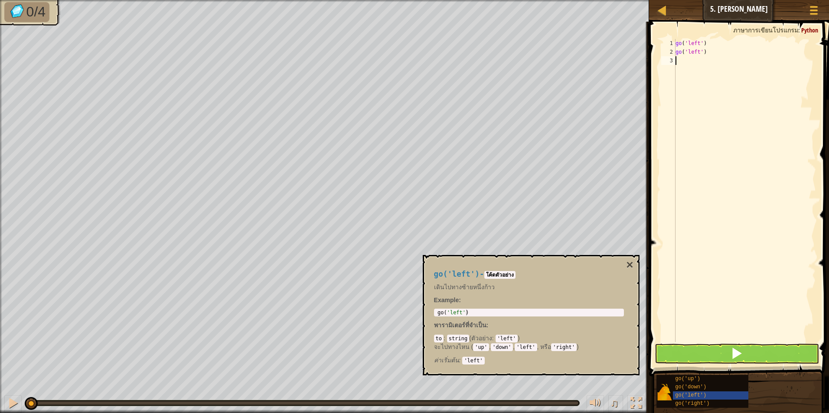
paste textarea "go('down')"
type textarea "go('down')"
click at [699, 401] on span "go('right')" at bounding box center [692, 404] width 34 height 6
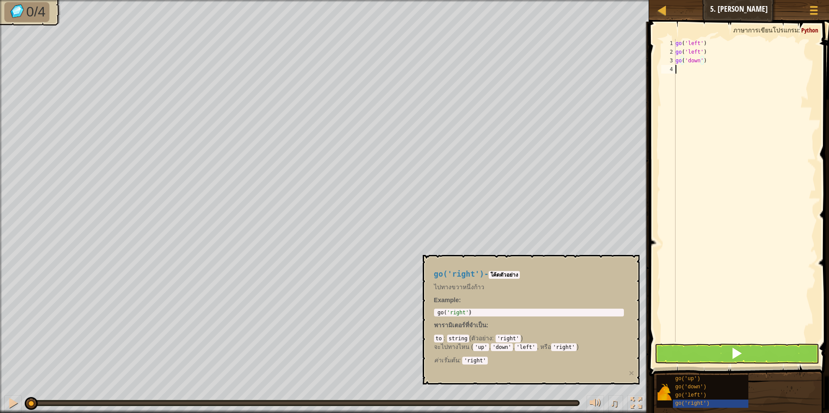
click at [677, 81] on div "go ( 'left' ) go ( 'left' ) go ( 'down' )" at bounding box center [744, 199] width 142 height 321
paste textarea "go('right')"
type textarea "go('right')"
click at [678, 351] on button at bounding box center [736, 354] width 165 height 20
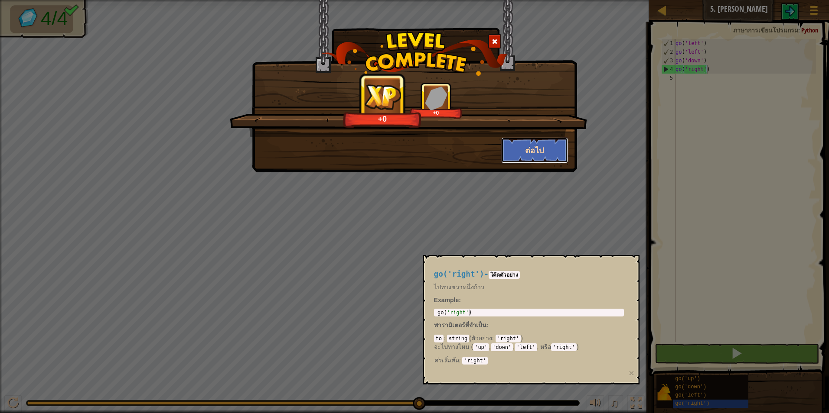
click at [552, 149] on button "ต่อไป" at bounding box center [534, 150] width 67 height 26
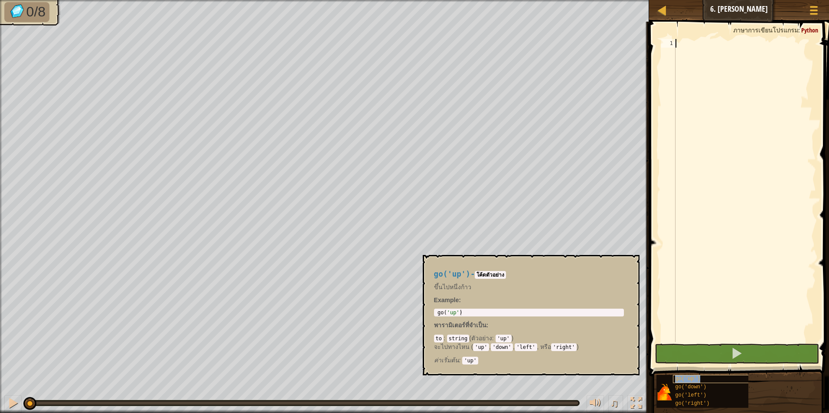
click at [720, 379] on div "go('up')" at bounding box center [714, 379] width 83 height 8
paste textarea "go('up')"
type textarea "go('up')"
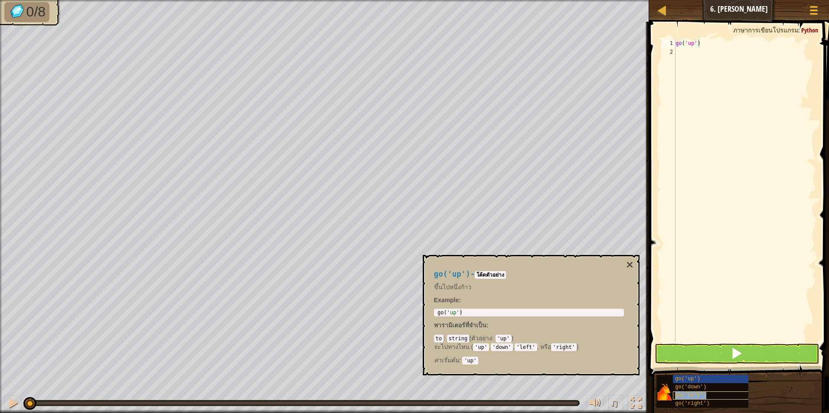
click at [694, 395] on span "go('left')" at bounding box center [690, 396] width 31 height 6
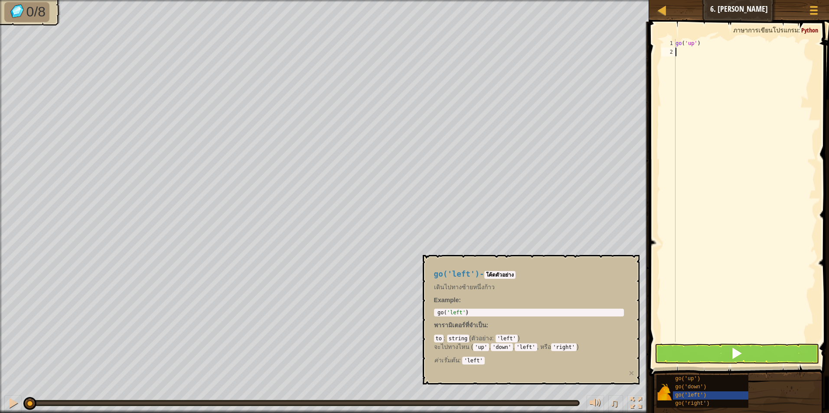
paste textarea "go('up')"
type textarea "g"
paste textarea "go('up')"
type textarea "g"
click at [693, 49] on div "go ( 'up' )" at bounding box center [744, 199] width 142 height 321
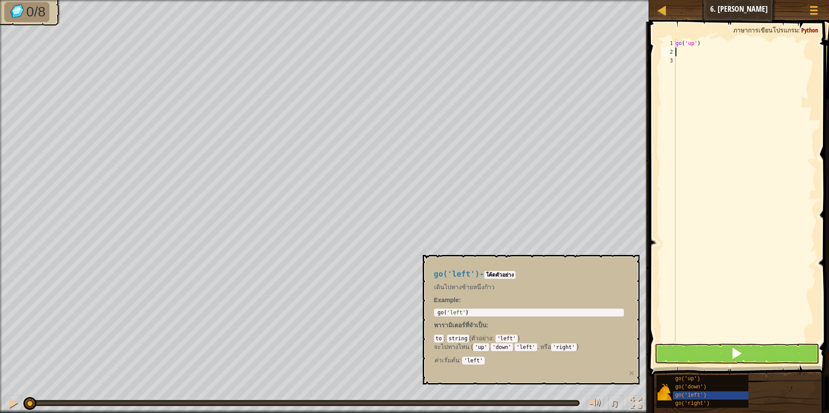
paste textarea "go('left')"
type textarea "go('left')"
click at [706, 385] on div "go('down')" at bounding box center [714, 388] width 83 height 8
click at [697, 64] on div "go ( 'up' ) go ( 'left' )" at bounding box center [744, 199] width 142 height 321
paste textarea "go('left')"
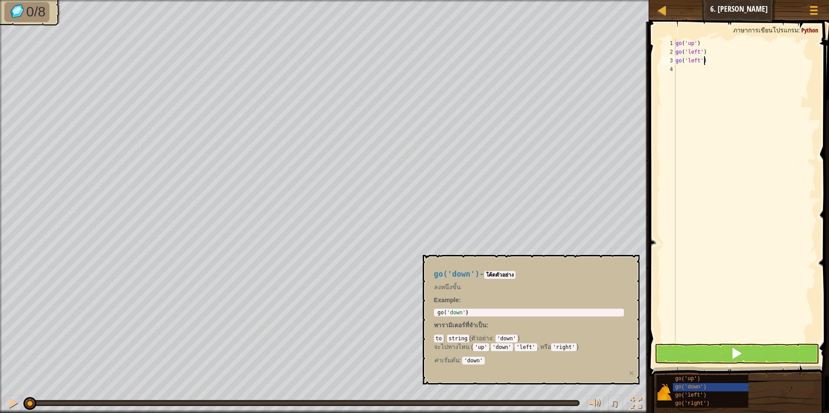
click at [716, 63] on div "go ( 'up' ) go ( 'left' ) go ( 'left' )" at bounding box center [744, 199] width 142 height 321
type textarea "g"
paste textarea "go('down')"
type textarea "go('down')"
click at [704, 75] on div "go ( 'up' ) go ( 'left' ) go ( 'down' )" at bounding box center [744, 199] width 142 height 321
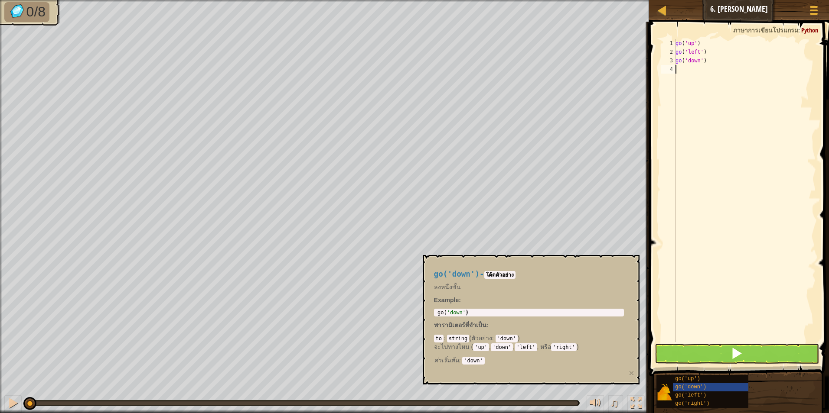
paste textarea "go('down')"
type textarea "go('down')"
click at [692, 80] on div "go ( 'up' ) go ( 'left' ) go ( 'down' ) go ( 'down' )" at bounding box center [744, 199] width 142 height 321
paste textarea "go('right')"
type textarea "go('right')"
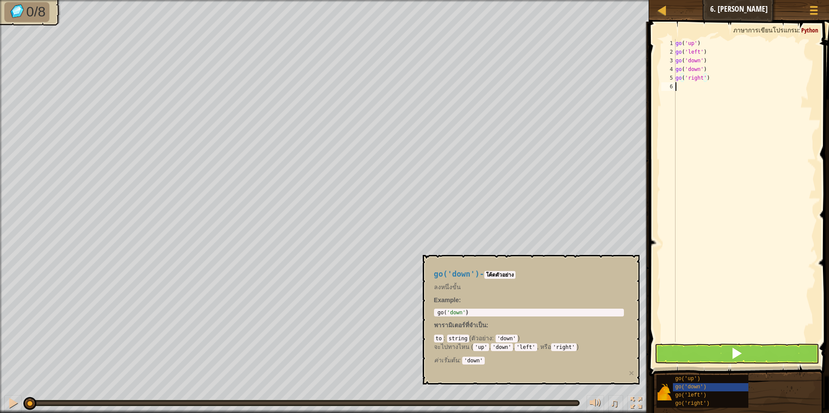
click at [702, 91] on div "go ( 'up' ) go ( 'left' ) go ( 'down' ) go ( 'down' ) go ( 'right' )" at bounding box center [744, 199] width 142 height 321
paste textarea "go('right')"
type textarea "go('right')"
click at [704, 107] on div "go ( 'up' ) go ( 'left' ) go ( 'down' ) go ( 'down' ) go ( 'right' ) go ( 'righ…" at bounding box center [744, 199] width 142 height 321
click at [687, 379] on span "go('up')" at bounding box center [687, 379] width 25 height 6
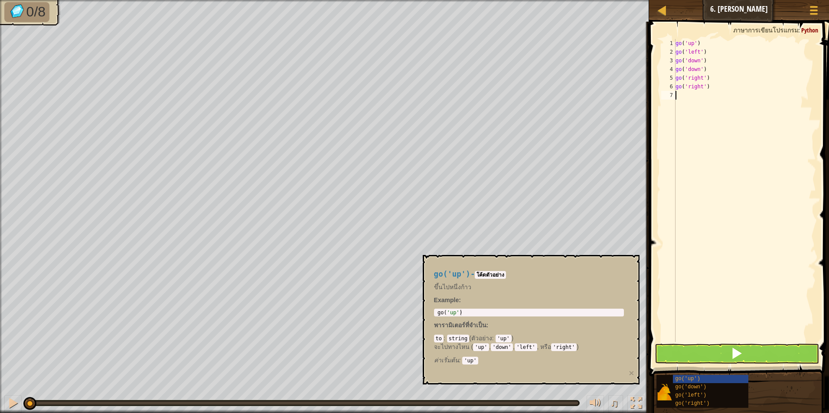
paste textarea "go('up')"
type textarea "go('up')"
click at [707, 106] on div "go ( 'up' ) go ( 'left' ) go ( 'down' ) go ( 'down' ) go ( 'right' ) go ( 'righ…" at bounding box center [744, 199] width 142 height 321
paste textarea "go('up')"
type textarea "go('up')"
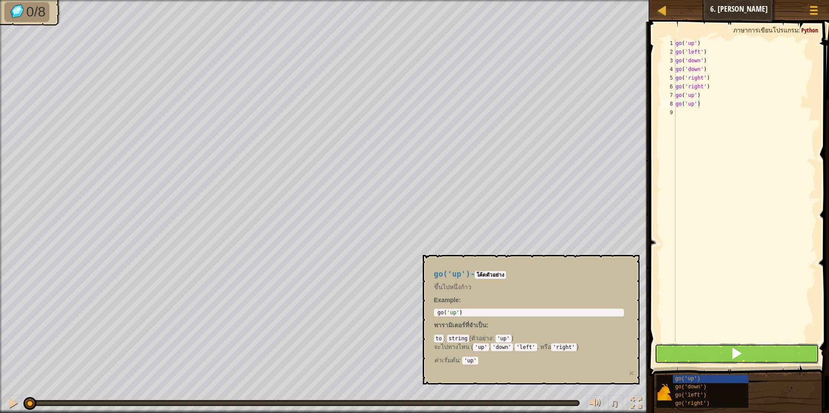
click at [702, 355] on button at bounding box center [736, 354] width 165 height 20
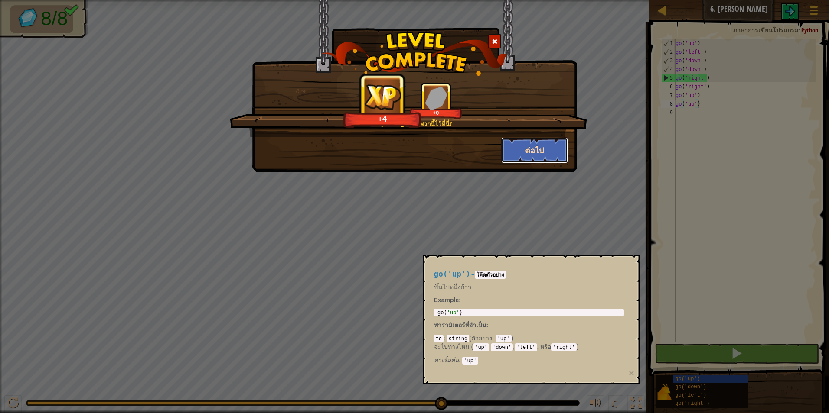
click at [527, 151] on button "ต่อไป" at bounding box center [534, 150] width 67 height 26
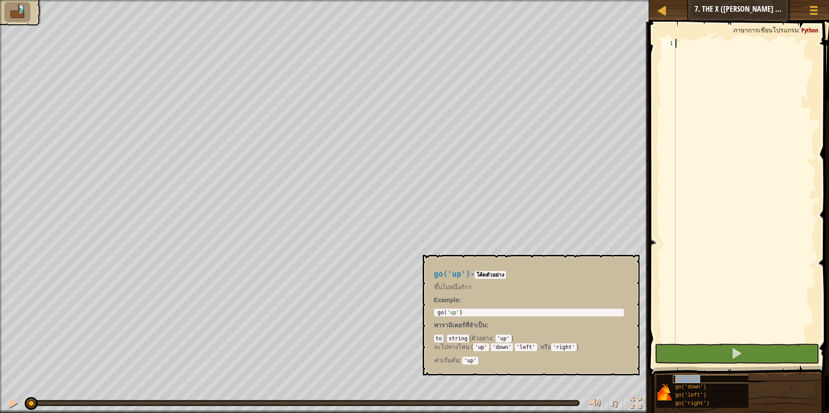
click at [699, 381] on div "go('up')" at bounding box center [714, 379] width 83 height 8
click at [722, 48] on div at bounding box center [744, 199] width 142 height 321
paste textarea "go('up')"
type textarea "go('up')"
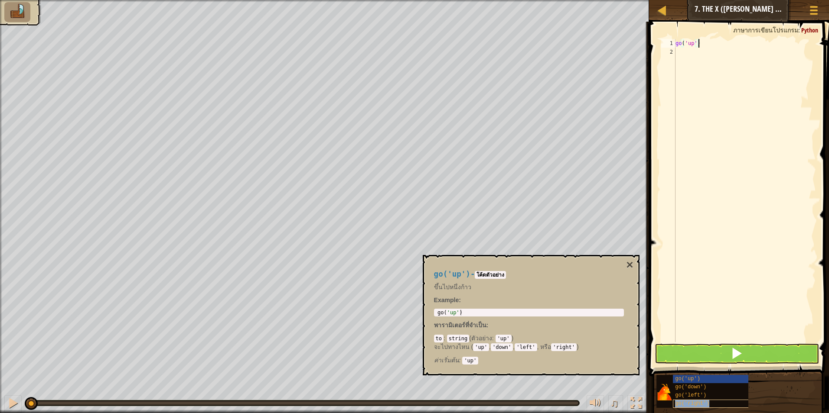
click at [713, 400] on div "go('right')" at bounding box center [714, 404] width 83 height 8
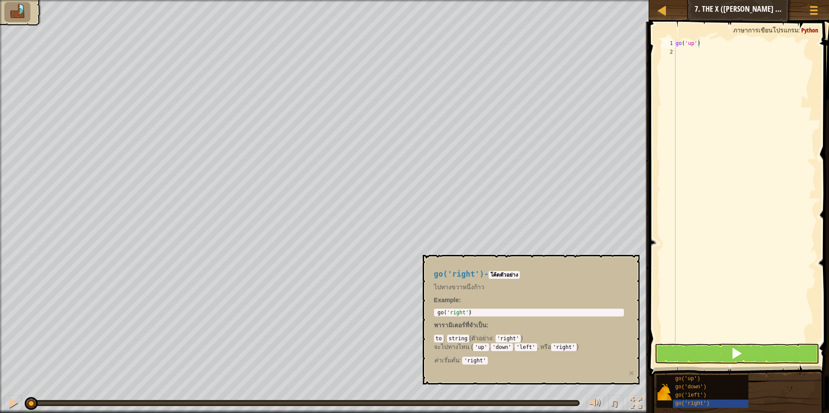
click at [697, 60] on div "go ( 'up' )" at bounding box center [744, 199] width 142 height 321
paste textarea "go('right')"
type textarea "go('right')"
click at [695, 57] on div "go ( 'up' ) go ( 'right' )" at bounding box center [744, 199] width 142 height 321
paste textarea "go('right')"
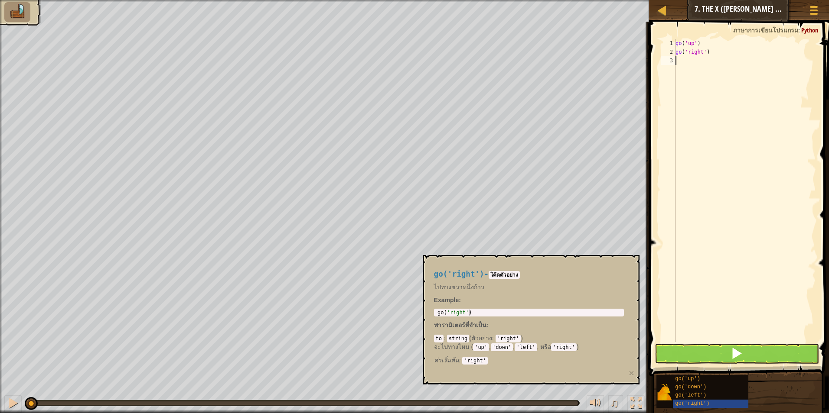
type textarea "go('right')"
click at [686, 351] on button at bounding box center [736, 354] width 165 height 20
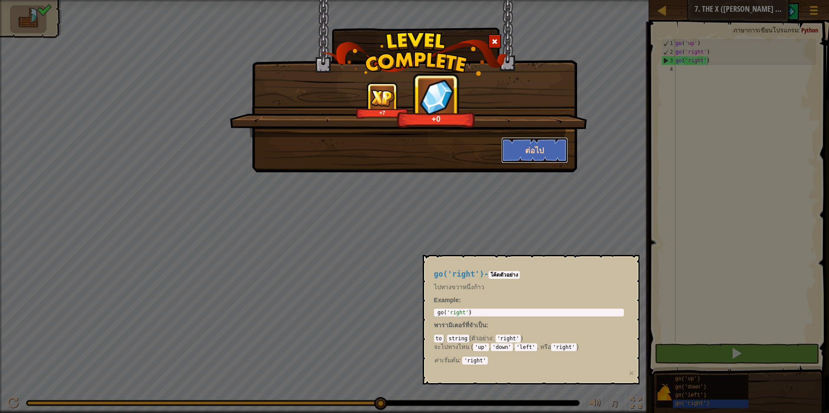
click at [550, 156] on button "ต่อไป" at bounding box center [534, 150] width 67 height 26
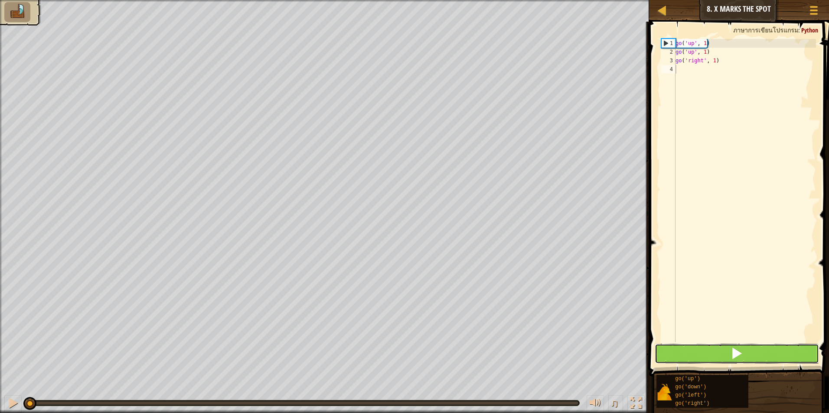
click at [696, 361] on button at bounding box center [736, 354] width 165 height 20
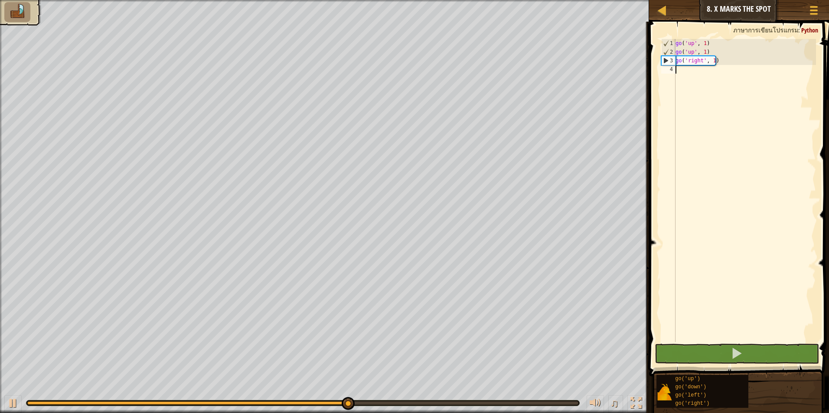
click at [685, 81] on div "go ( 'up' , 1 ) go ( 'up' , 1 ) go ( 'right' , 1 )" at bounding box center [744, 199] width 142 height 321
paste textarea "go('right')"
type textarea "go('right')"
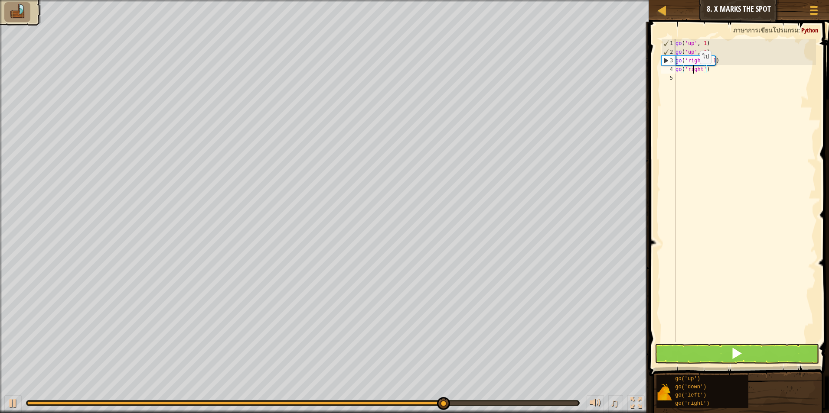
click at [692, 72] on div "go ( 'up' , 1 ) go ( 'up' , 1 ) go ( 'right' , 1 ) go ( 'right' )" at bounding box center [744, 199] width 142 height 321
click at [692, 76] on div "go ( 'up' , 1 ) go ( 'up' , 1 ) go ( 'right' , 1 ) go ( 'right' )" at bounding box center [744, 199] width 142 height 321
paste textarea "go('right')"
type textarea "go('right')"
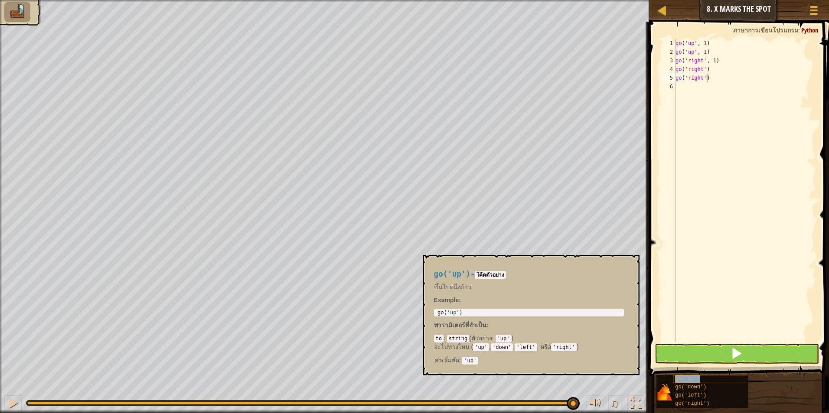
click at [698, 382] on div "go('up')" at bounding box center [714, 379] width 83 height 8
click at [698, 383] on div "go('up')" at bounding box center [714, 379] width 83 height 8
click at [698, 384] on div "go('down')" at bounding box center [714, 388] width 83 height 8
click at [705, 94] on div "go ( 'up' , 1 ) go ( 'up' , 1 ) go ( 'right' , 1 ) go ( 'right' ) go ( 'right' )" at bounding box center [744, 199] width 142 height 321
paste textarea "go('down')"
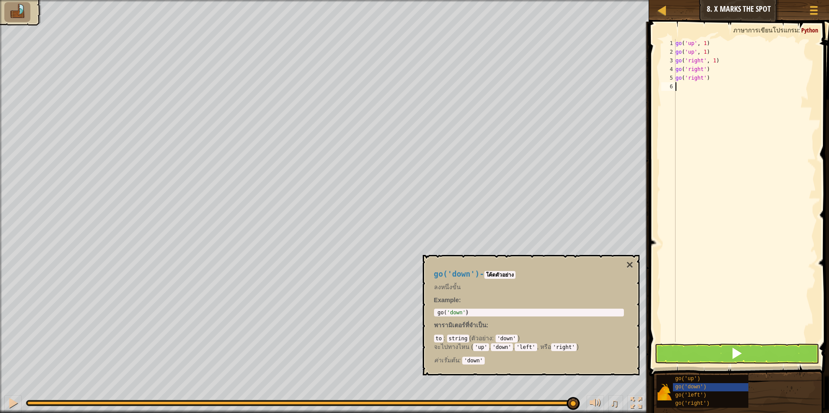
type textarea "go('down')"
click at [716, 107] on div "go ( 'up' , 1 ) go ( 'up' , 1 ) go ( 'right' , 1 ) go ( 'right' ) go ( 'right' …" at bounding box center [744, 199] width 142 height 321
paste textarea "go('down')"
type textarea "go('down')"
click at [697, 110] on div "go ( 'up' , 1 ) go ( 'up' , 1 ) go ( 'right' , 1 ) go ( 'right' ) go ( 'right' …" at bounding box center [744, 199] width 142 height 321
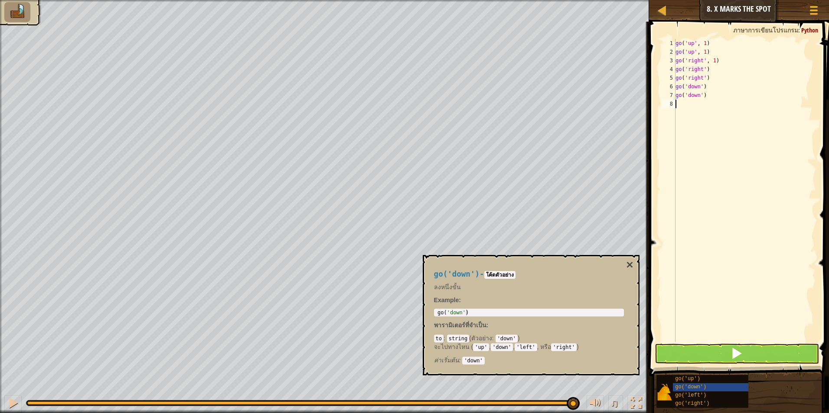
paste textarea "go('down')"
drag, startPoint x: 703, startPoint y: 351, endPoint x: 690, endPoint y: 352, distance: 13.0
click at [702, 352] on button at bounding box center [736, 354] width 165 height 20
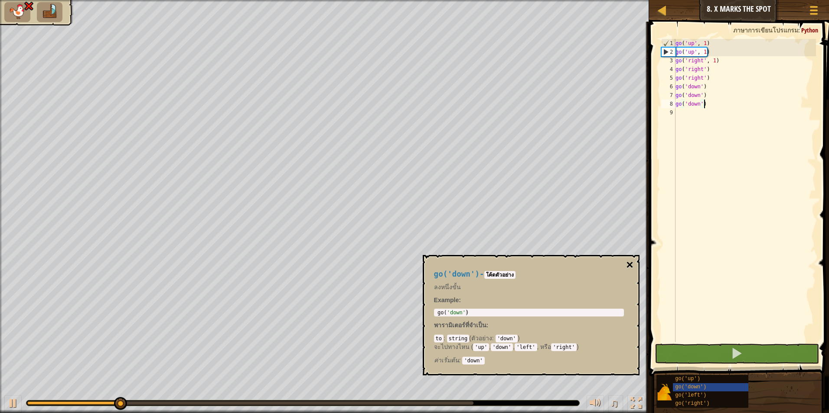
click at [627, 259] on button "×" at bounding box center [629, 265] width 7 height 12
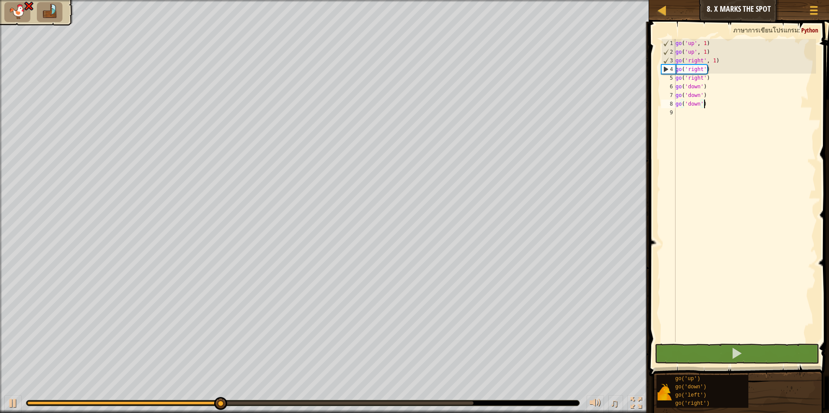
click at [726, 106] on div "go ( 'up' , 1 ) go ( 'up' , 1 ) go ( 'right' , 1 ) go ( 'right' ) go ( 'right' …" at bounding box center [744, 199] width 142 height 321
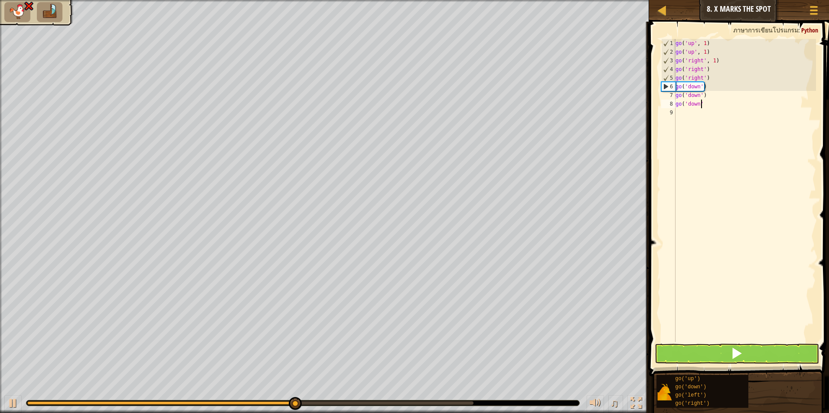
type textarea "g"
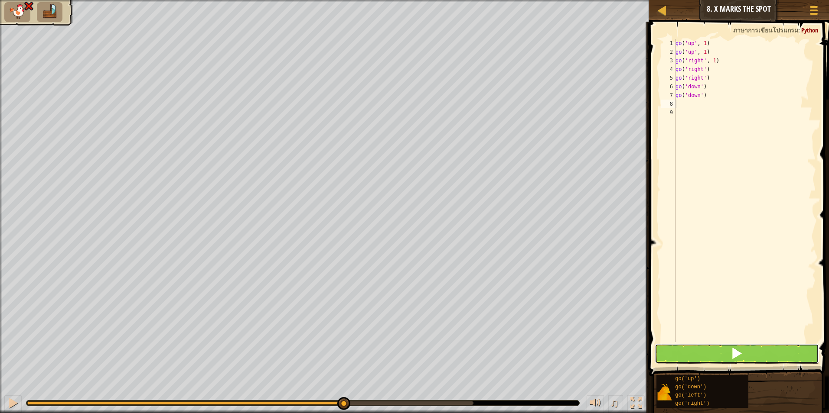
drag, startPoint x: 726, startPoint y: 106, endPoint x: 677, endPoint y: 353, distance: 252.3
click at [677, 353] on button at bounding box center [736, 354] width 165 height 20
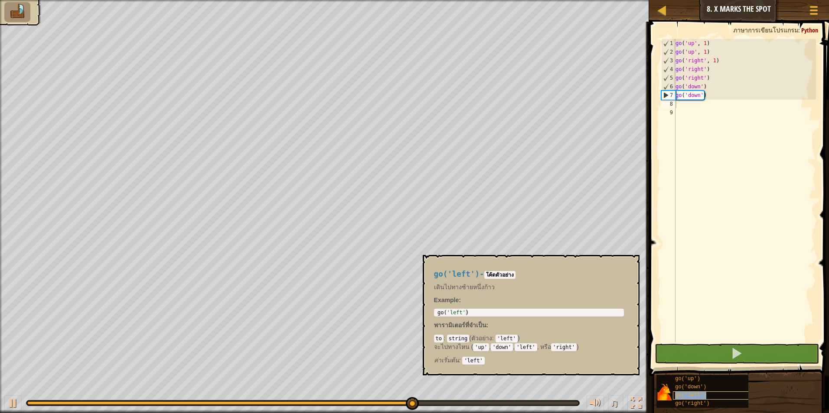
click at [683, 396] on span "go('left')" at bounding box center [690, 396] width 31 height 6
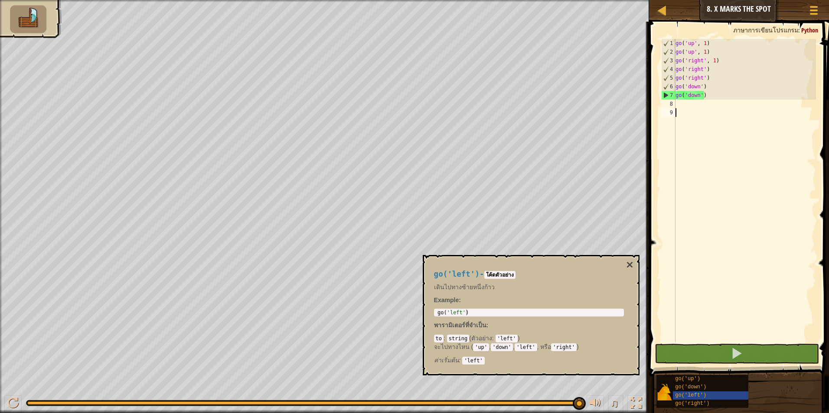
click at [690, 117] on div "go ( 'up' , 1 ) go ( 'up' , 1 ) go ( 'right' , 1 ) go ( 'right' ) go ( 'right' …" at bounding box center [744, 199] width 142 height 321
click at [694, 100] on div "go ( 'up' , 1 ) go ( 'up' , 1 ) go ( 'right' , 1 ) go ( 'right' ) go ( 'right' …" at bounding box center [744, 199] width 142 height 321
paste textarea "go('left')"
type textarea "go('left')"
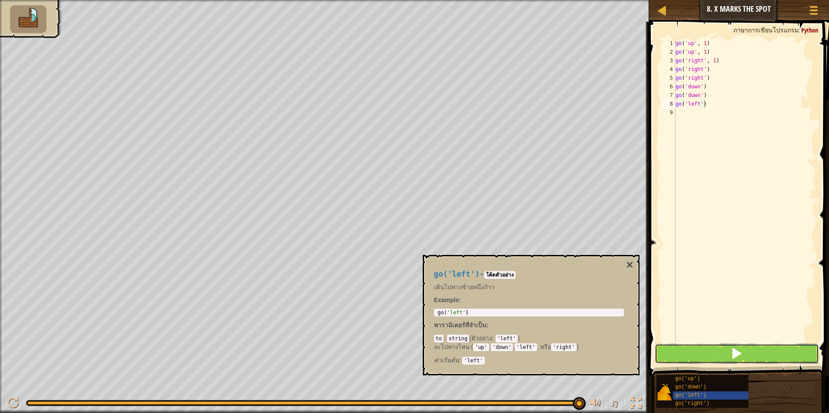
click at [760, 361] on button at bounding box center [736, 354] width 165 height 20
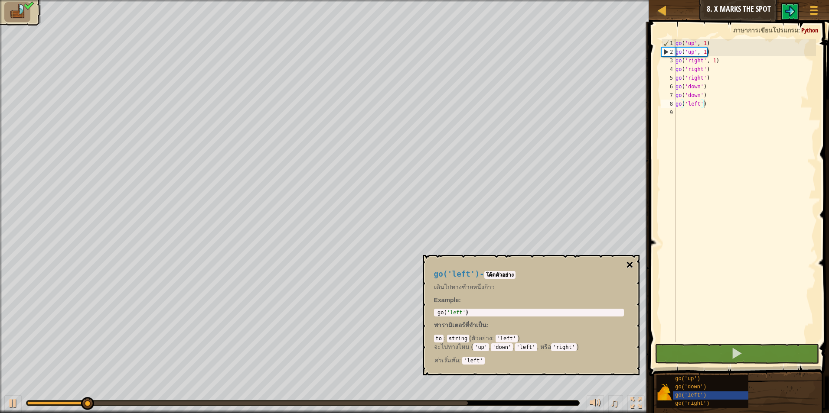
click at [633, 267] on button "×" at bounding box center [629, 265] width 7 height 12
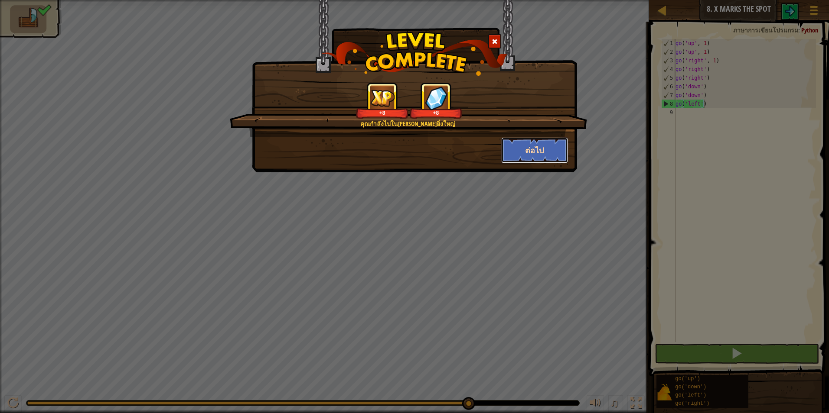
drag, startPoint x: 551, startPoint y: 144, endPoint x: 557, endPoint y: 142, distance: 6.2
click at [557, 142] on button "ต่อไป" at bounding box center [534, 150] width 67 height 26
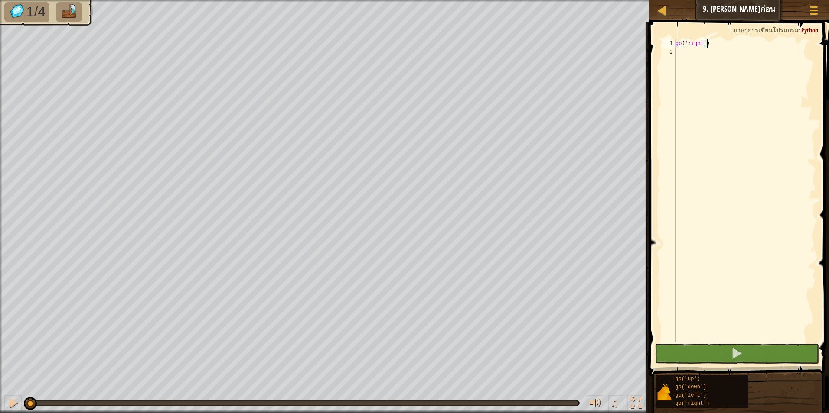
click at [708, 63] on div "go ( 'right' )" at bounding box center [744, 199] width 142 height 321
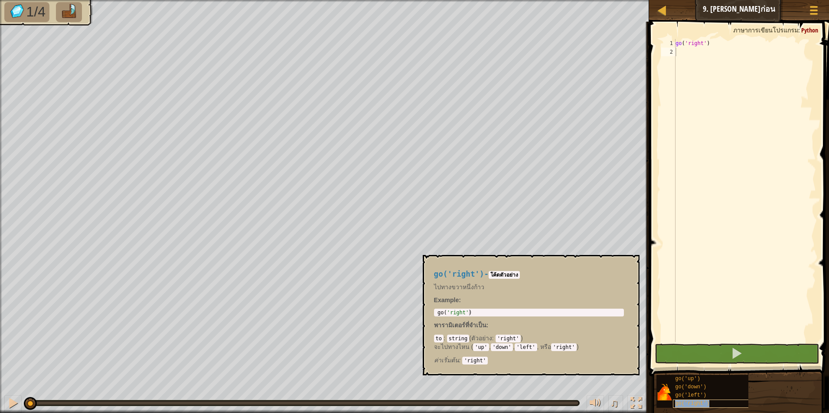
click at [701, 401] on span "go('right')" at bounding box center [692, 404] width 34 height 6
click at [683, 55] on div "go ( 'right' )" at bounding box center [744, 199] width 142 height 321
paste textarea "go('right')"
type textarea "go('right')"
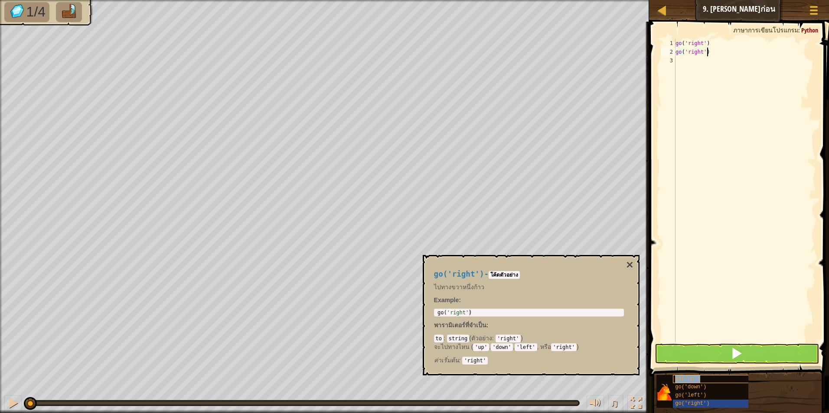
click at [719, 375] on div "go('up')" at bounding box center [714, 379] width 83 height 8
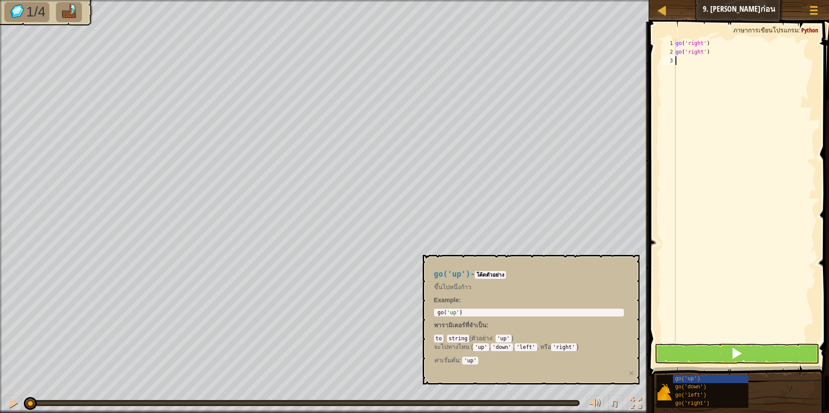
paste textarea "go('right')"
type textarea "go('right')"
click at [689, 69] on div "go ( 'right' ) go ( 'right' ) go ( 'right' )" at bounding box center [744, 199] width 142 height 321
click at [709, 59] on div "go ( 'right' ) go ( 'right' ) go ( 'right' )" at bounding box center [744, 199] width 142 height 321
type textarea "g"
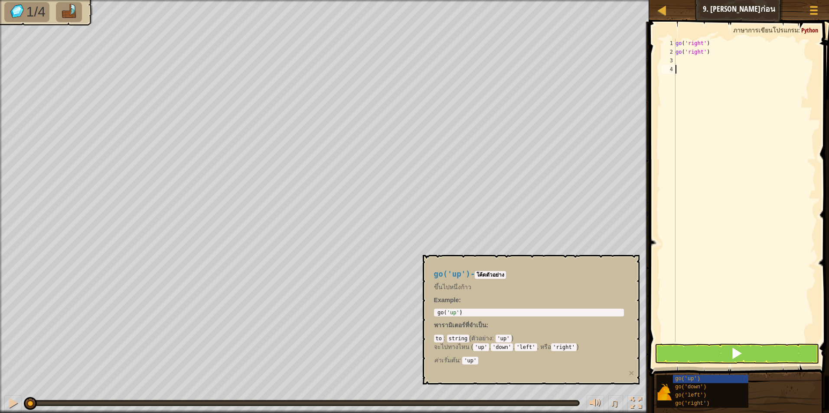
paste textarea "go('right')"
type textarea "g"
click at [700, 62] on div "go ( 'right' ) go ( 'right' )" at bounding box center [744, 199] width 142 height 321
paste textarea "go('up')"
type textarea "go('up')"
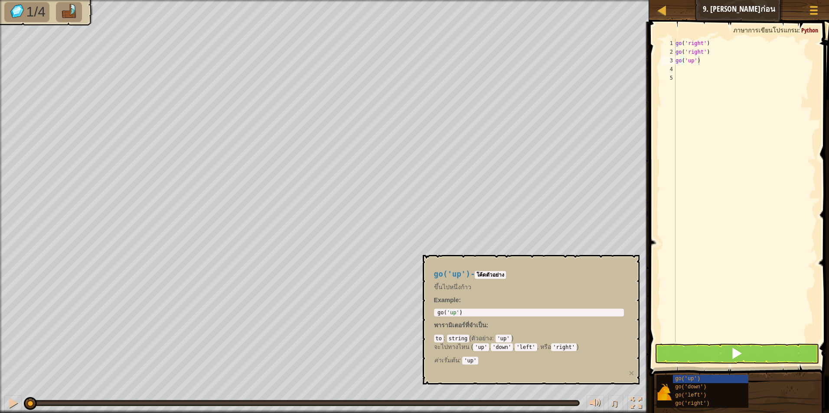
click at [685, 71] on div "go ( 'right' ) go ( 'right' ) go ( 'up' )" at bounding box center [744, 199] width 142 height 321
paste textarea "go('down')"
type textarea "go('down')"
click at [700, 81] on div "go ( 'right' ) go ( 'right' ) go ( 'up' ) go ( 'down' )" at bounding box center [744, 199] width 142 height 321
paste textarea "go('down')"
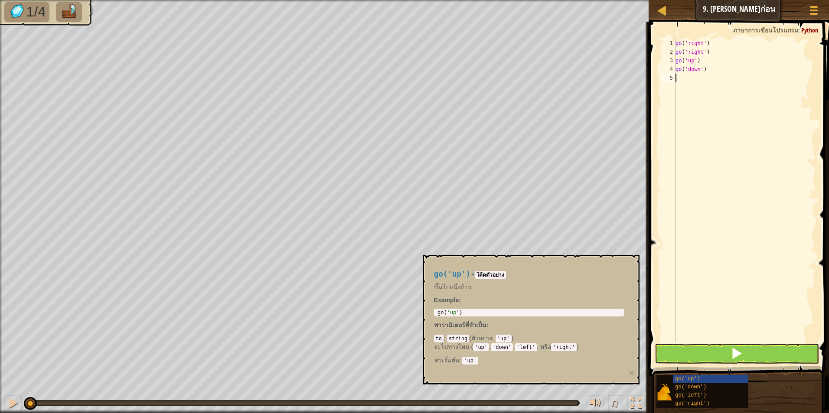
type textarea "go('down')"
click at [690, 402] on span "go('right')" at bounding box center [692, 404] width 34 height 6
click at [716, 91] on div "go ( 'right' ) go ( 'right' ) go ( 'up' ) go ( 'down' ) go ( 'down' )" at bounding box center [744, 199] width 142 height 321
paste textarea "go('right')"
click at [706, 350] on button at bounding box center [736, 354] width 165 height 20
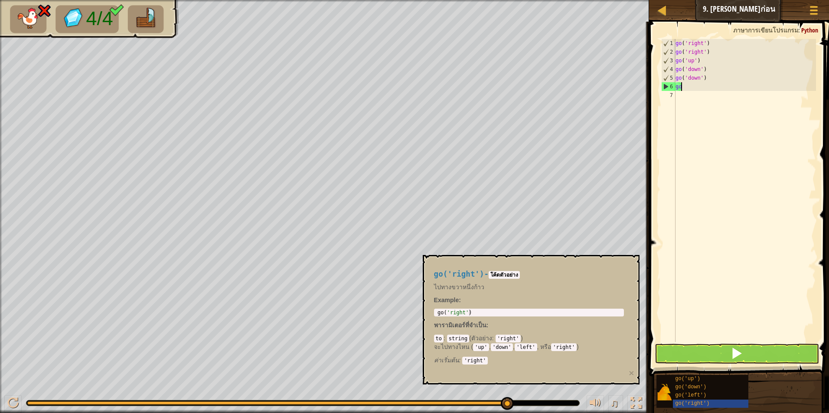
type textarea "g"
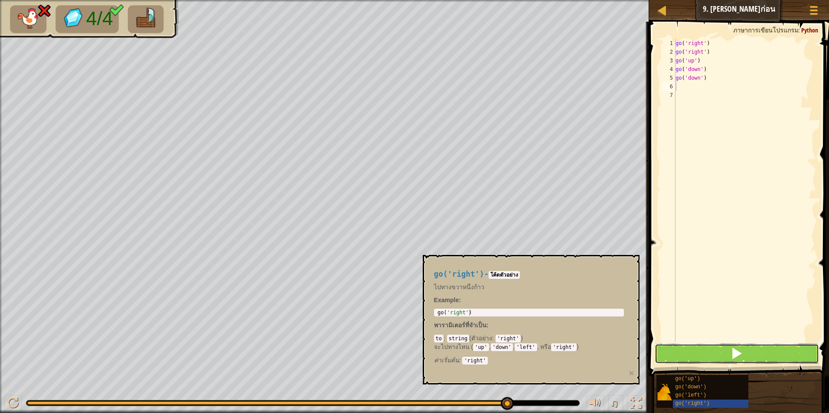
click at [729, 348] on button at bounding box center [736, 354] width 165 height 20
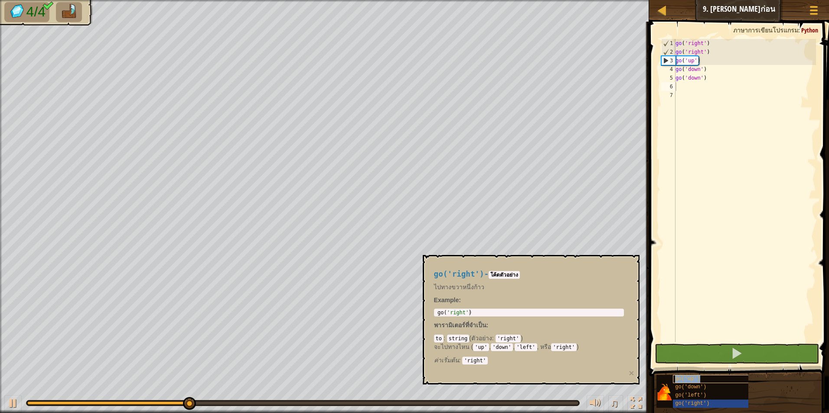
click at [683, 379] on span "go('up')" at bounding box center [687, 379] width 25 height 6
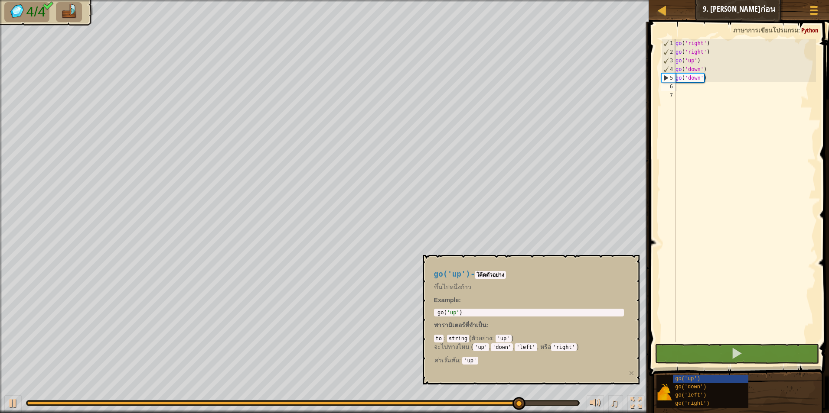
click at [712, 91] on div "go ( 'right' ) go ( 'right' ) go ( 'up' ) go ( 'down' ) go ( 'down' )" at bounding box center [744, 199] width 142 height 321
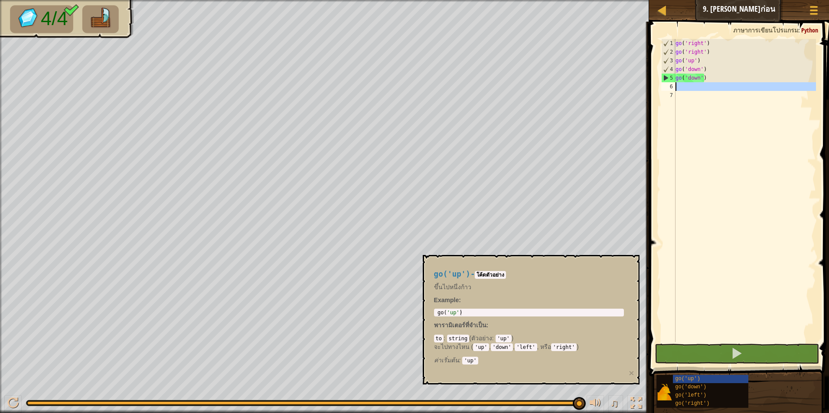
paste textarea "go('up')"
type textarea "go('up')"
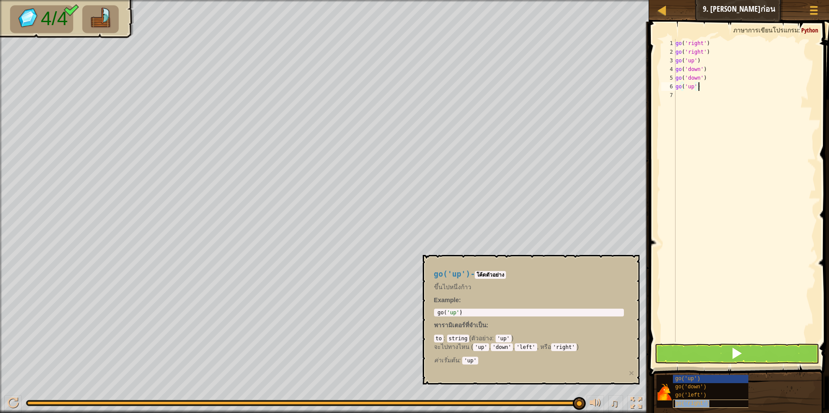
click at [721, 402] on div "go('right')" at bounding box center [714, 404] width 83 height 8
click at [681, 98] on div "go ( 'right' ) go ( 'right' ) go ( 'up' ) go ( 'down' ) go ( 'down' ) go ( 'up'…" at bounding box center [744, 199] width 142 height 321
paste textarea "go('right')"
type textarea "go('right')"
click at [725, 349] on button at bounding box center [736, 354] width 165 height 20
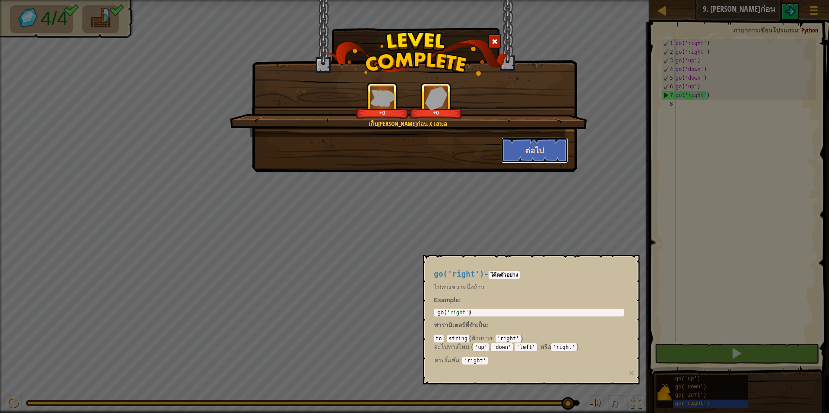
click at [533, 154] on button "ต่อไป" at bounding box center [534, 150] width 67 height 26
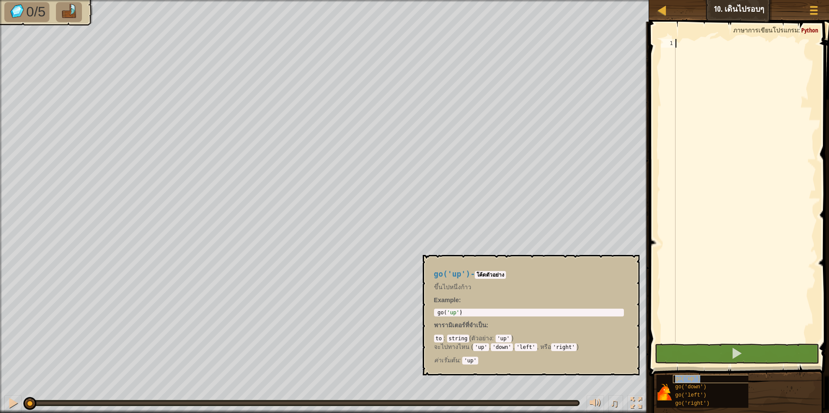
click at [727, 379] on div "go('up')" at bounding box center [714, 379] width 83 height 8
click at [700, 42] on div at bounding box center [744, 199] width 142 height 321
paste textarea "go('up')"
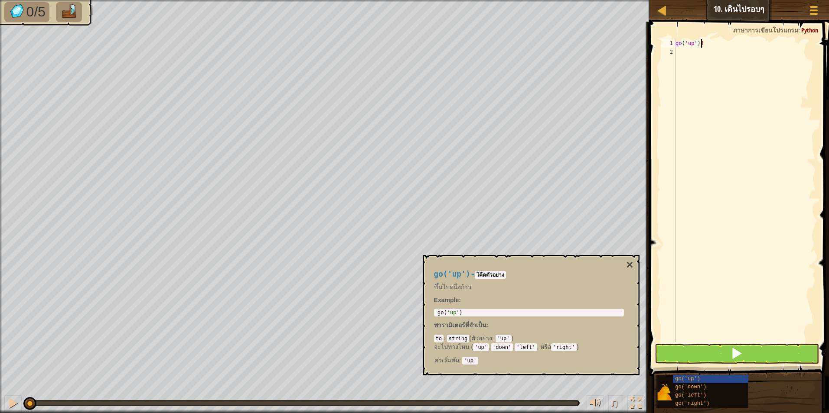
scroll to position [4, 1]
click at [755, 348] on button at bounding box center [736, 354] width 165 height 20
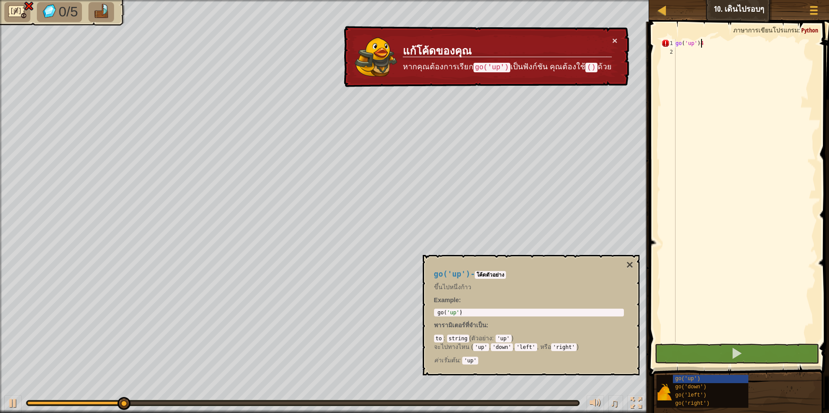
click at [714, 40] on div "go ( 'up' ) 4" at bounding box center [744, 199] width 142 height 321
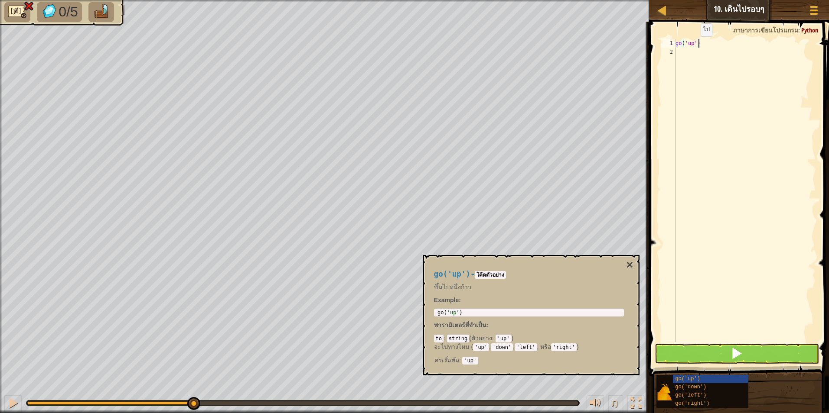
click at [693, 45] on div "go ( 'up' )" at bounding box center [744, 199] width 142 height 321
click at [694, 45] on div "go ( 'up' )" at bounding box center [744, 199] width 142 height 321
click at [761, 344] on button at bounding box center [736, 354] width 165 height 20
click at [692, 42] on div "go ( 'up' )" at bounding box center [744, 199] width 142 height 321
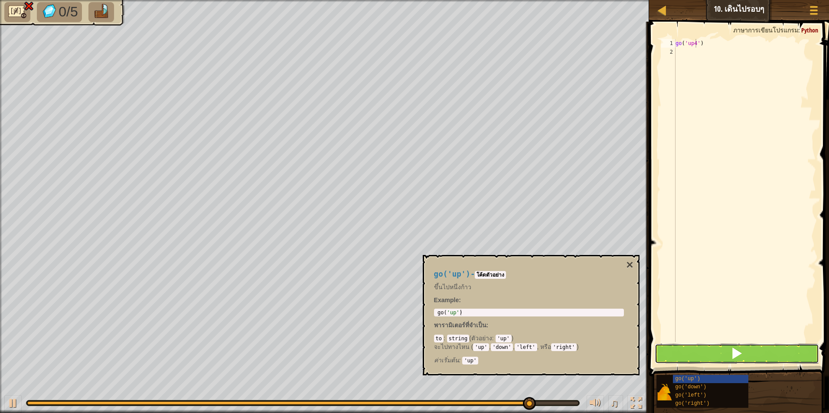
click at [753, 350] on button at bounding box center [736, 354] width 165 height 20
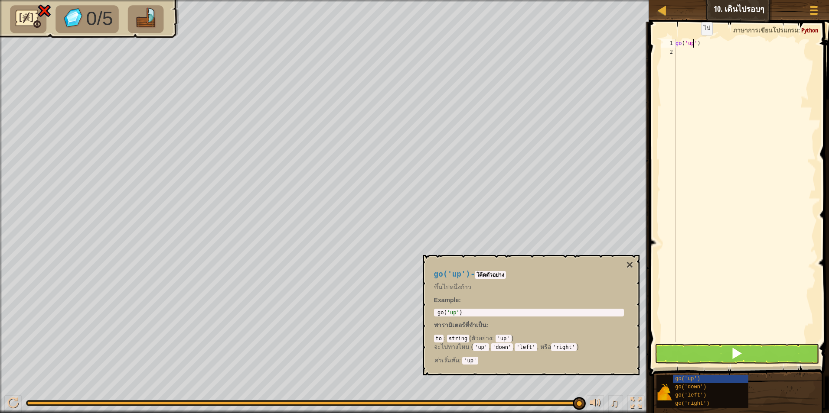
click at [693, 44] on div "go ( 'up' )" at bounding box center [744, 199] width 142 height 321
click at [696, 44] on div "go ( 'up' )" at bounding box center [744, 199] width 142 height 321
click at [714, 355] on button at bounding box center [736, 354] width 165 height 20
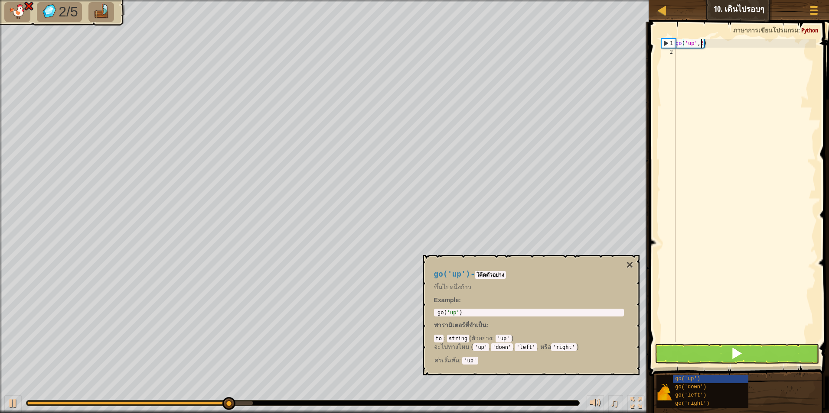
type textarea "go('up',3)"
drag, startPoint x: 714, startPoint y: 347, endPoint x: 723, endPoint y: 349, distance: 9.8
click at [714, 347] on button at bounding box center [736, 354] width 165 height 20
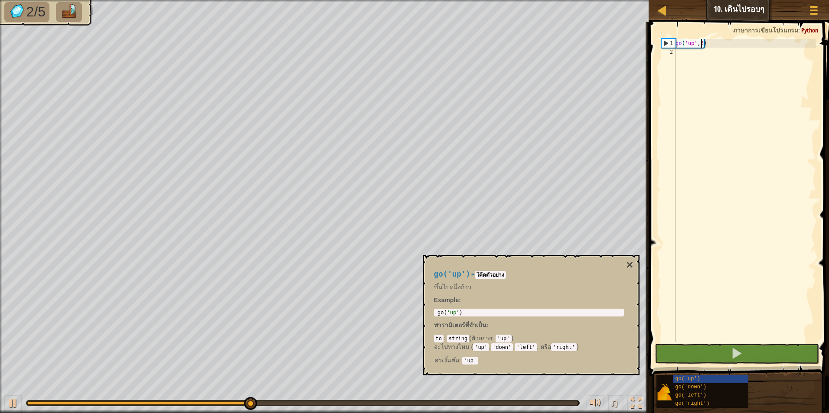
click at [689, 48] on div "go ( 'up' , 3 )" at bounding box center [744, 199] width 142 height 321
click at [711, 55] on div "go ( 'up' , 3 )" at bounding box center [744, 199] width 142 height 321
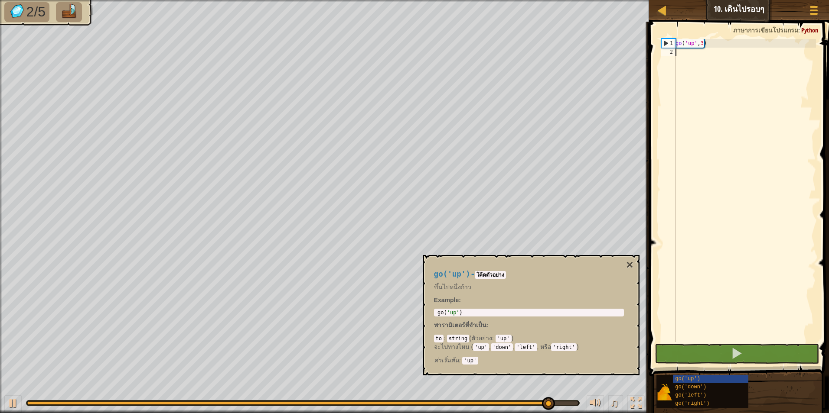
paste textarea "go('right')"
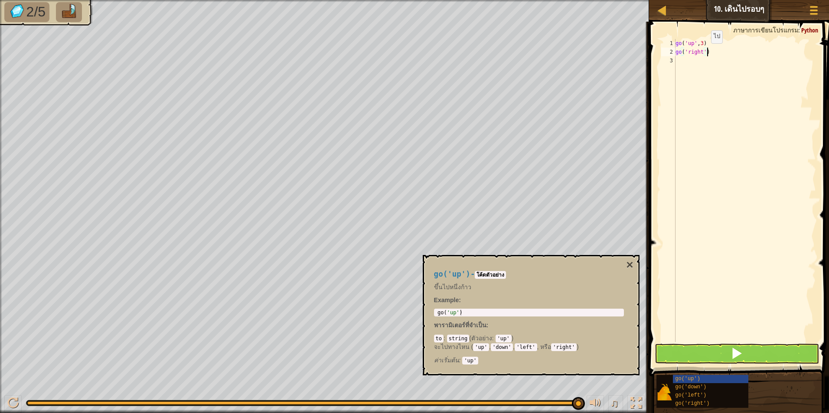
click at [703, 52] on div "go ( 'up' , 3 ) go ( 'right' )" at bounding box center [744, 199] width 142 height 321
type textarea "go('right',3)"
click at [699, 67] on div "go ( 'up' , 3 ) go ( 'right' , 3 )" at bounding box center [744, 199] width 142 height 321
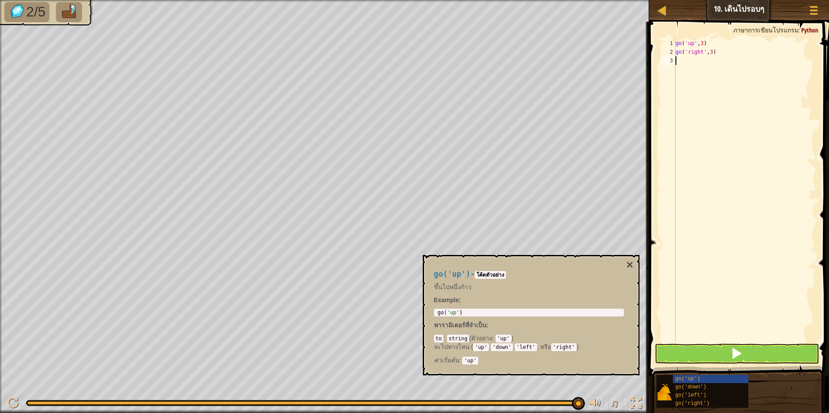
scroll to position [4, 0]
click at [698, 66] on div "go ( 'up' , 3 ) go ( 'right' , 3 )" at bounding box center [744, 199] width 142 height 321
paste textarea "go('down')"
click at [700, 60] on div "go ( 'up' , 3 ) go ( 'right' , 3 ) go ( 'down' )" at bounding box center [744, 199] width 142 height 321
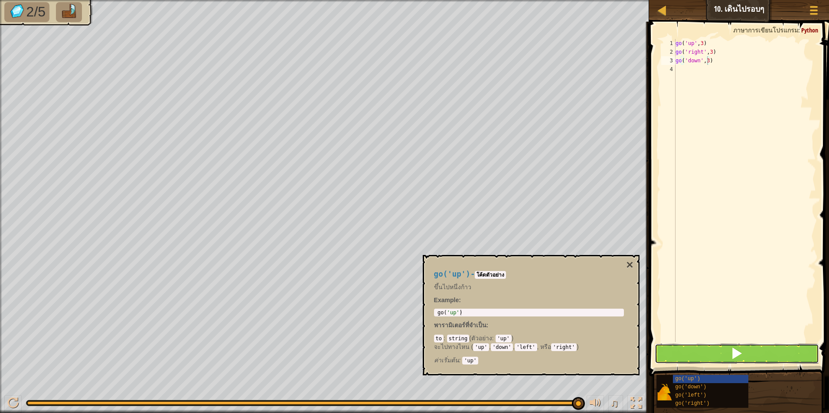
click at [708, 354] on button at bounding box center [736, 354] width 165 height 20
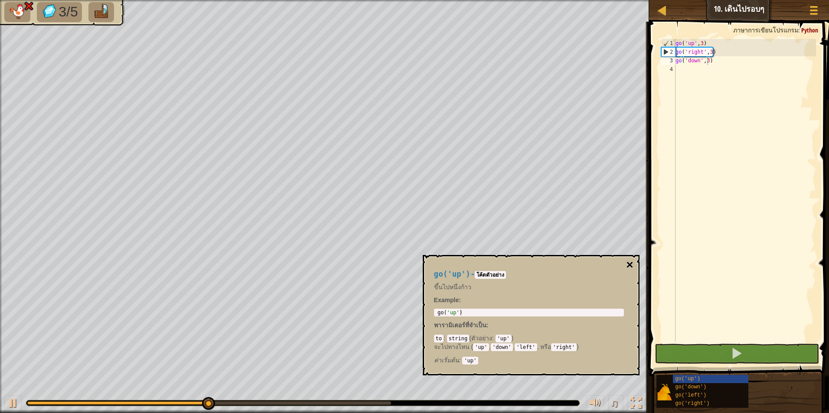
click at [628, 266] on button "×" at bounding box center [629, 265] width 7 height 12
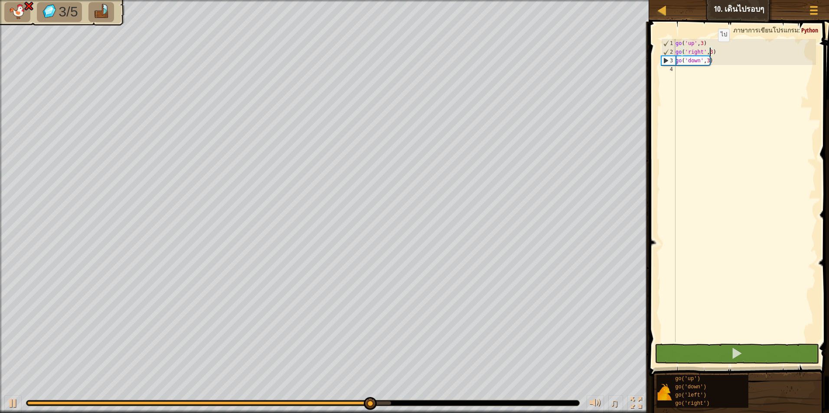
click at [710, 50] on div "go ( 'up' , 3 ) go ( 'right' , 3 ) go ( 'down' , 3 )" at bounding box center [744, 199] width 142 height 321
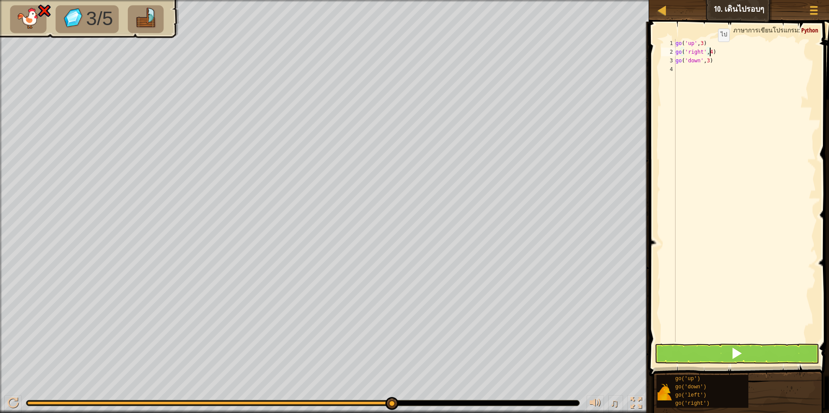
scroll to position [4, 3]
type textarea "go('right',4)"
click at [672, 348] on button at bounding box center [736, 354] width 165 height 20
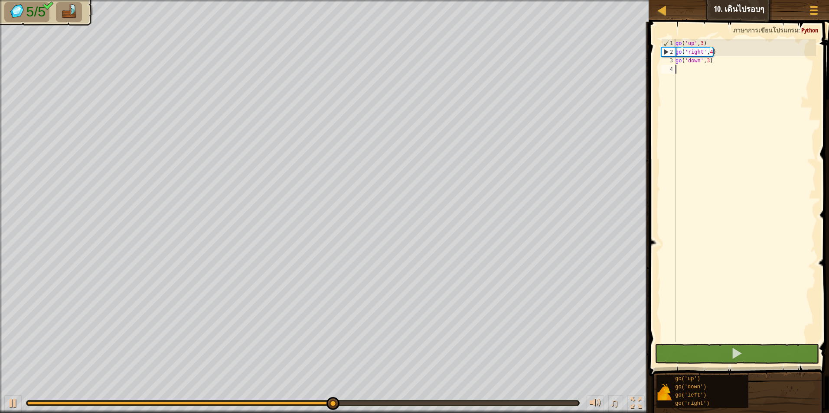
click at [681, 80] on div "go ( 'up' , 3 ) go ( 'right' , 4 ) go ( 'down' , 3 )" at bounding box center [744, 199] width 142 height 321
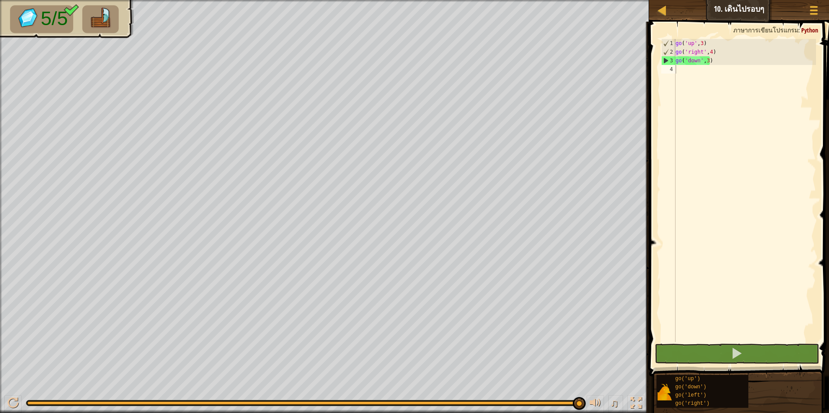
click at [697, 77] on div "go ( 'up' , 3 ) go ( 'right' , 4 ) go ( 'down' , 3 )" at bounding box center [744, 199] width 142 height 321
paste textarea "go('left')"
type textarea "go('left')"
click at [719, 143] on div "go ( 'up' , 3 ) go ( 'right' , 4 ) go ( 'down' , 3 ) go ( 'left' )" at bounding box center [744, 199] width 142 height 321
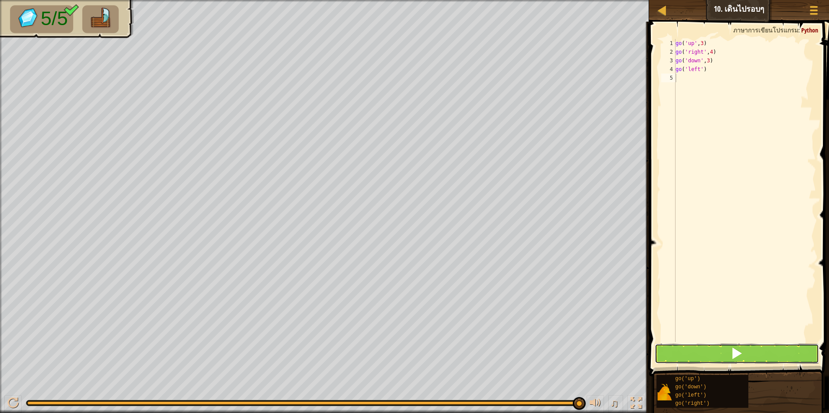
click at [703, 355] on button at bounding box center [736, 354] width 165 height 20
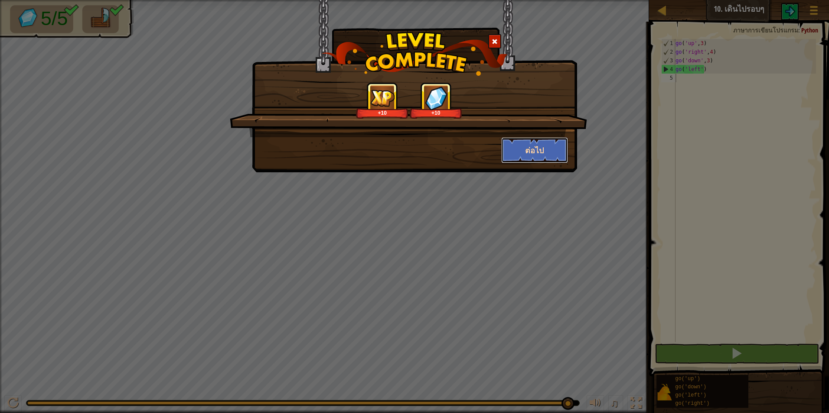
click at [542, 142] on button "ต่อไป" at bounding box center [534, 150] width 67 height 26
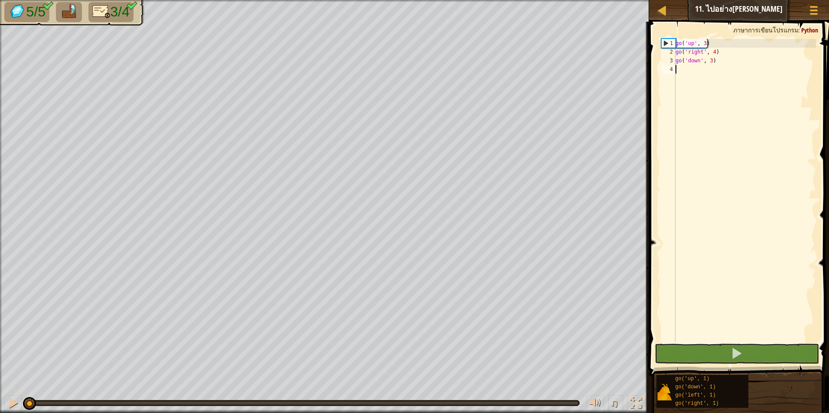
type textarea "go('left')"
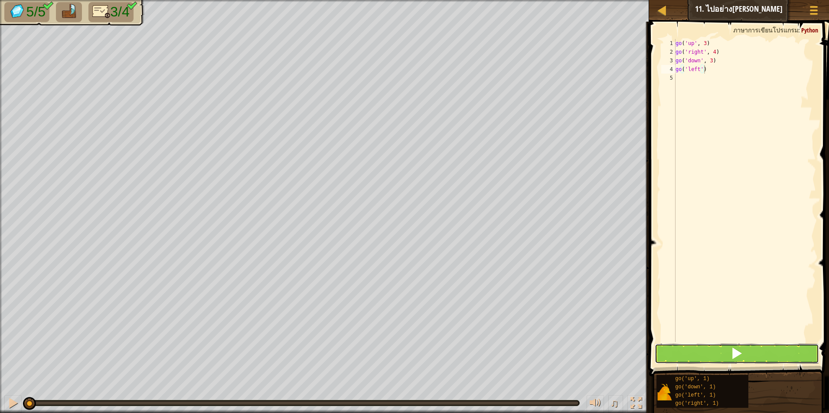
click at [689, 350] on button at bounding box center [736, 354] width 165 height 20
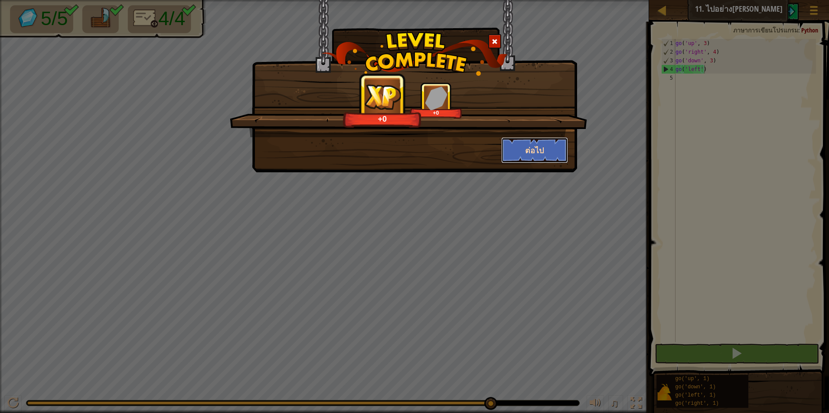
click at [533, 145] on button "ต่อไป" at bounding box center [534, 150] width 67 height 26
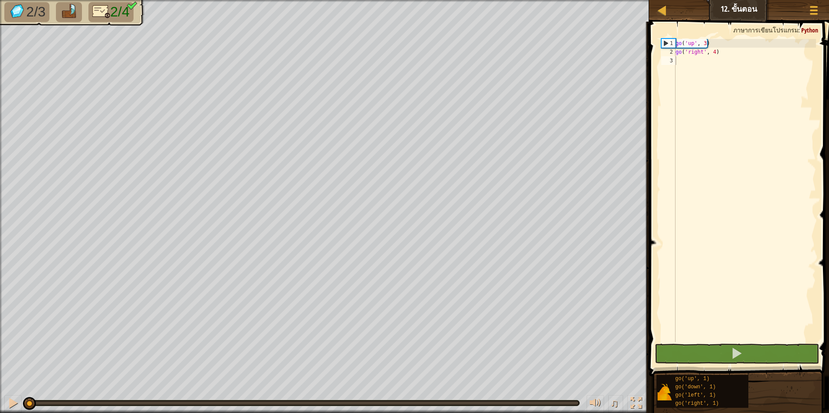
click at [684, 67] on div "go ( 'up' , 3 ) go ( 'right' , 4 )" at bounding box center [744, 199] width 142 height 321
paste textarea "go('down', 1)"
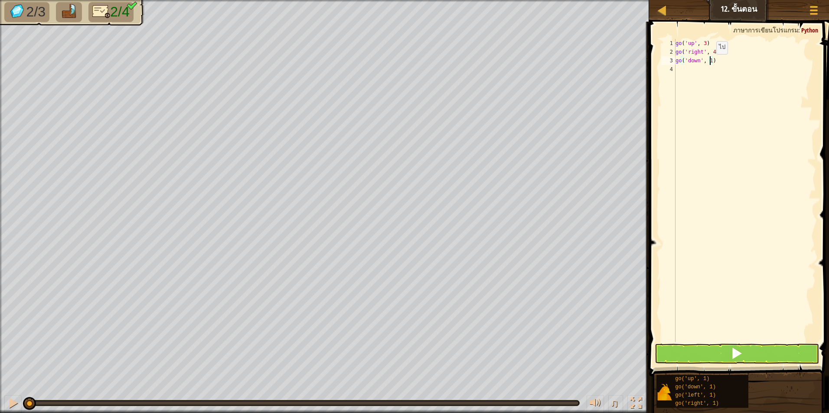
click at [709, 63] on div "go ( 'up' , 3 ) go ( 'right' , 4 ) go ( 'down' , 1 )" at bounding box center [744, 199] width 142 height 321
type textarea "go('down', 3)"
click at [703, 72] on div "go ( 'up' , 3 ) go ( 'right' , 4 ) go ( 'down' , 3 )" at bounding box center [744, 199] width 142 height 321
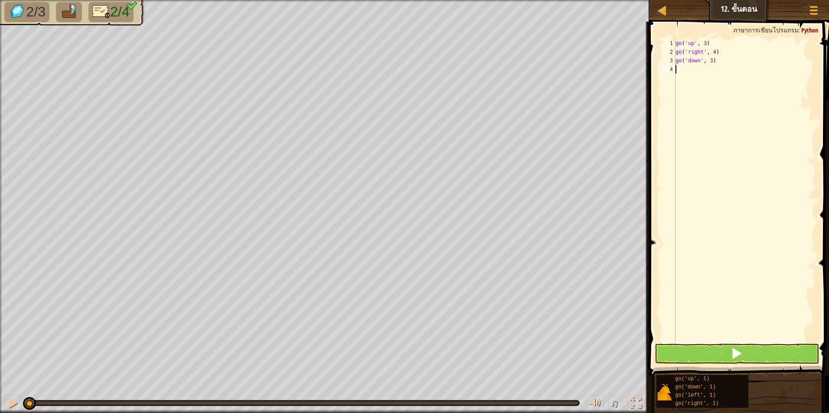
drag, startPoint x: 686, startPoint y: 397, endPoint x: 724, endPoint y: 264, distance: 138.2
click at [724, 264] on div "go ( 'up' , 3 ) go ( 'right' , 4 ) go ( 'down' , 3 )" at bounding box center [744, 199] width 142 height 321
click at [698, 72] on div "go ( 'up' , 3 ) go ( 'right' , 4 ) go ( 'down' , 3 )" at bounding box center [744, 199] width 142 height 321
paste textarea "go('left', 1)"
click at [708, 353] on button at bounding box center [736, 354] width 165 height 20
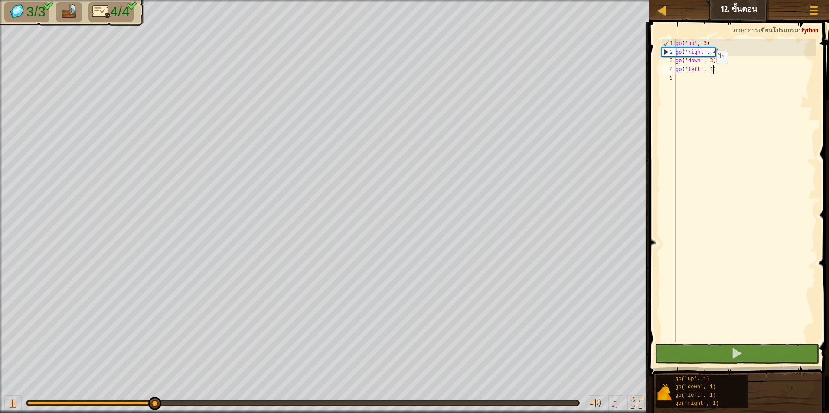
click at [709, 72] on div "go ( 'up' , 3 ) go ( 'right' , 4 ) go ( 'down' , 3 ) go ( 'left' , 1 )" at bounding box center [744, 199] width 142 height 321
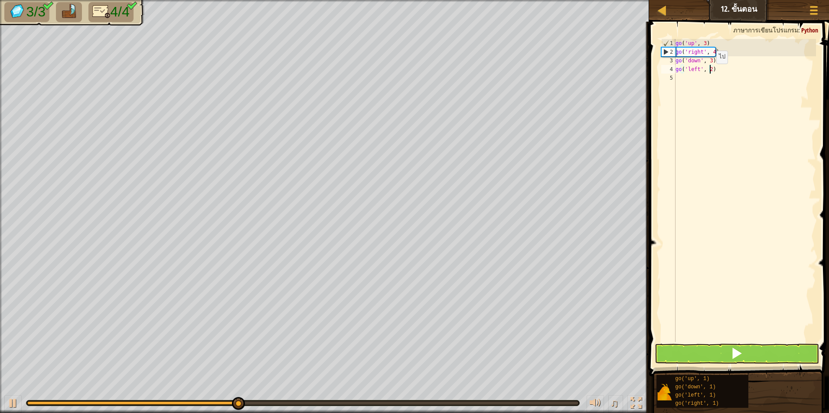
scroll to position [4, 3]
type textarea "go('left', 2)"
click at [722, 355] on button at bounding box center [736, 354] width 165 height 20
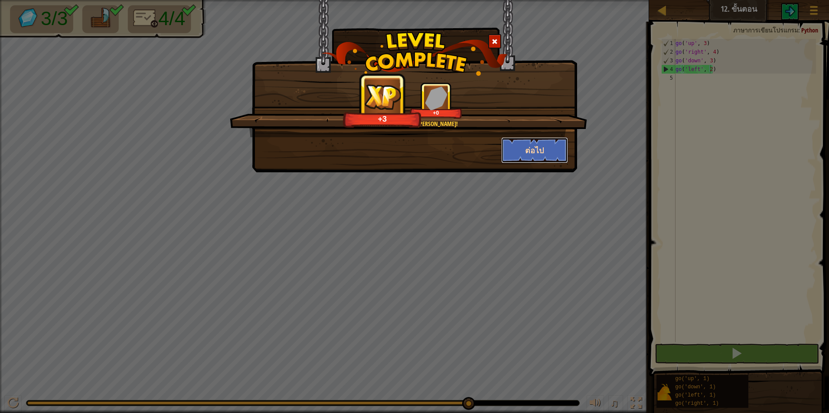
click at [537, 155] on button "ต่อไป" at bounding box center [534, 150] width 67 height 26
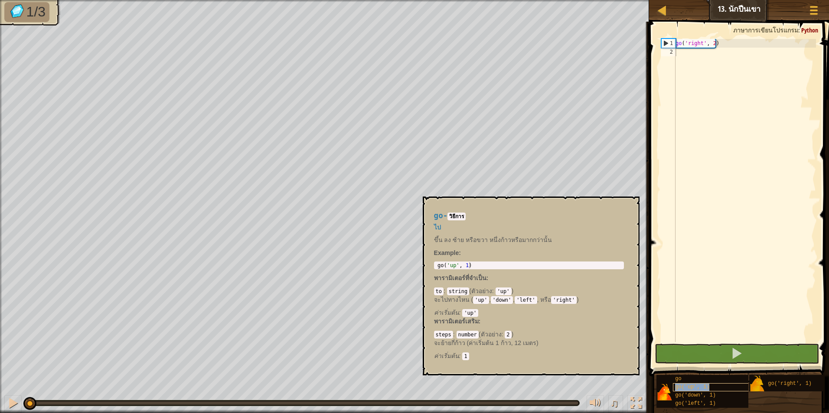
drag, startPoint x: 687, startPoint y: 378, endPoint x: 692, endPoint y: 386, distance: 9.3
click at [692, 386] on span "go('up', 1)" at bounding box center [692, 387] width 34 height 6
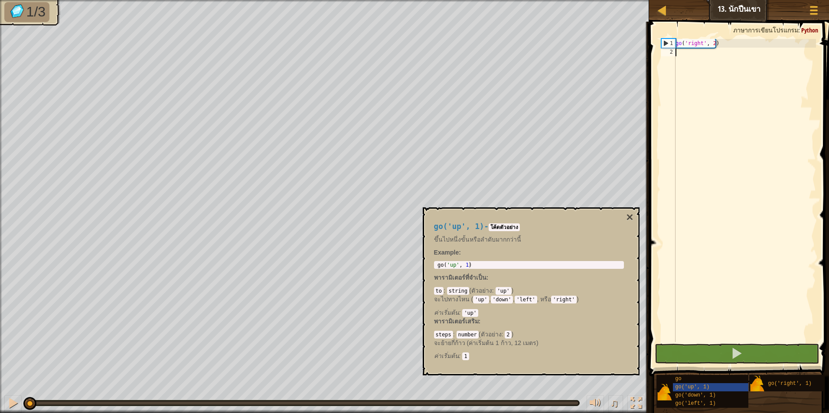
click at [714, 55] on div "go ( 'right' , 2 )" at bounding box center [744, 199] width 142 height 321
paste textarea "go('up', 1)"
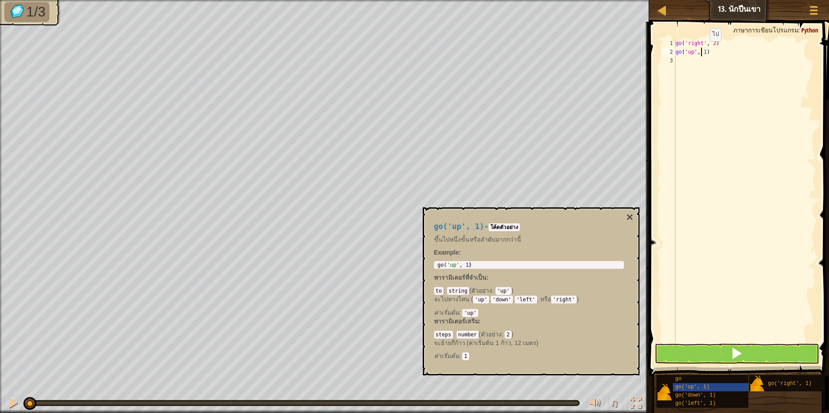
click at [702, 50] on div "go ( 'right' , 2 ) go ( 'up' , 1 )" at bounding box center [744, 199] width 142 height 321
click at [704, 50] on div "go ( 'right' , 2 ) go ( 'up' , 1 )" at bounding box center [744, 199] width 142 height 321
type textarea "go('up', 2)"
click at [670, 353] on button at bounding box center [736, 354] width 165 height 20
